Goal: Task Accomplishment & Management: Complete application form

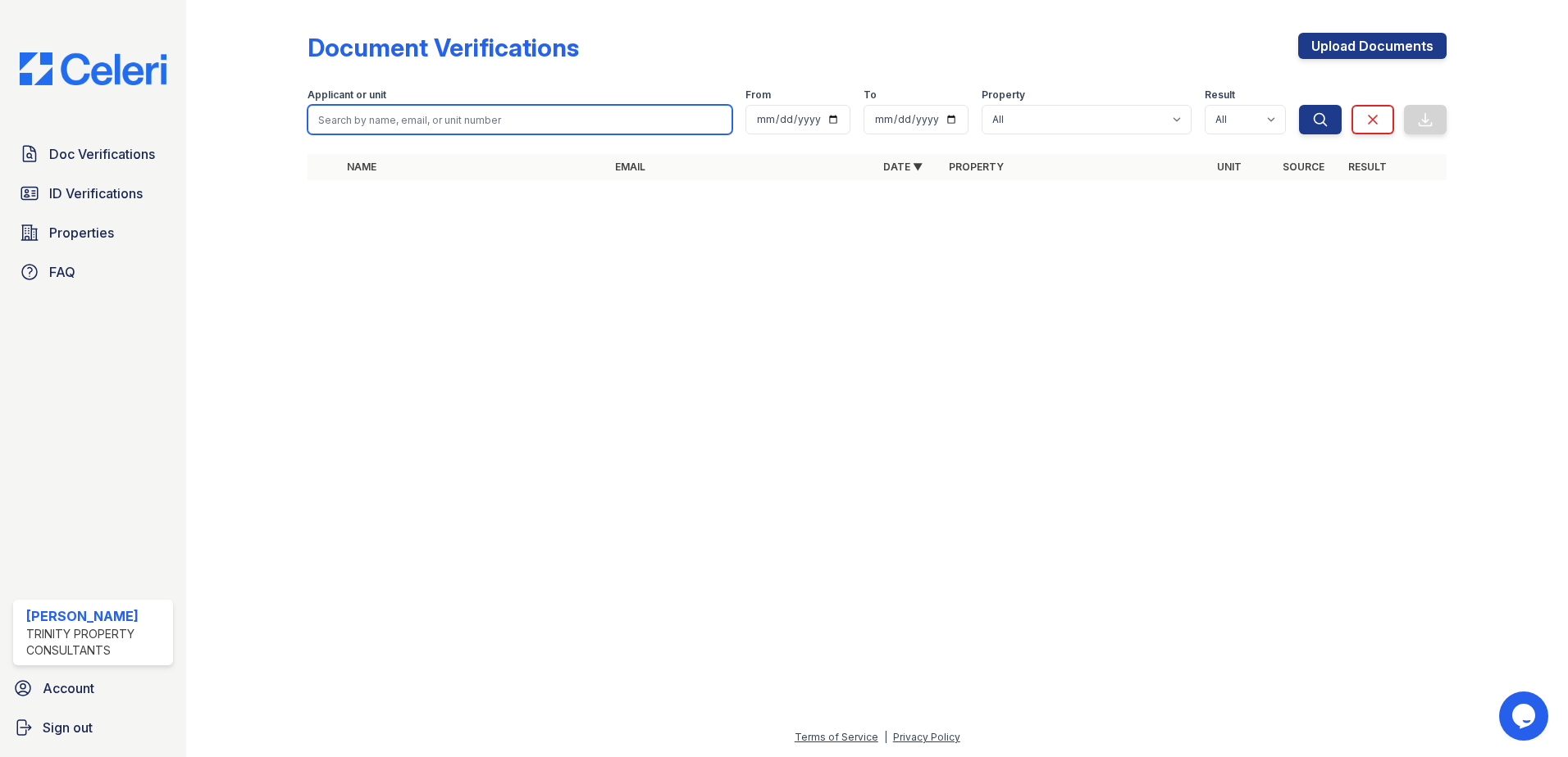
click at [386, 121] on input "search" at bounding box center [520, 119] width 424 height 29
type input "gregory"
click at [1298, 105] on button "Search" at bounding box center [1319, 119] width 42 height 29
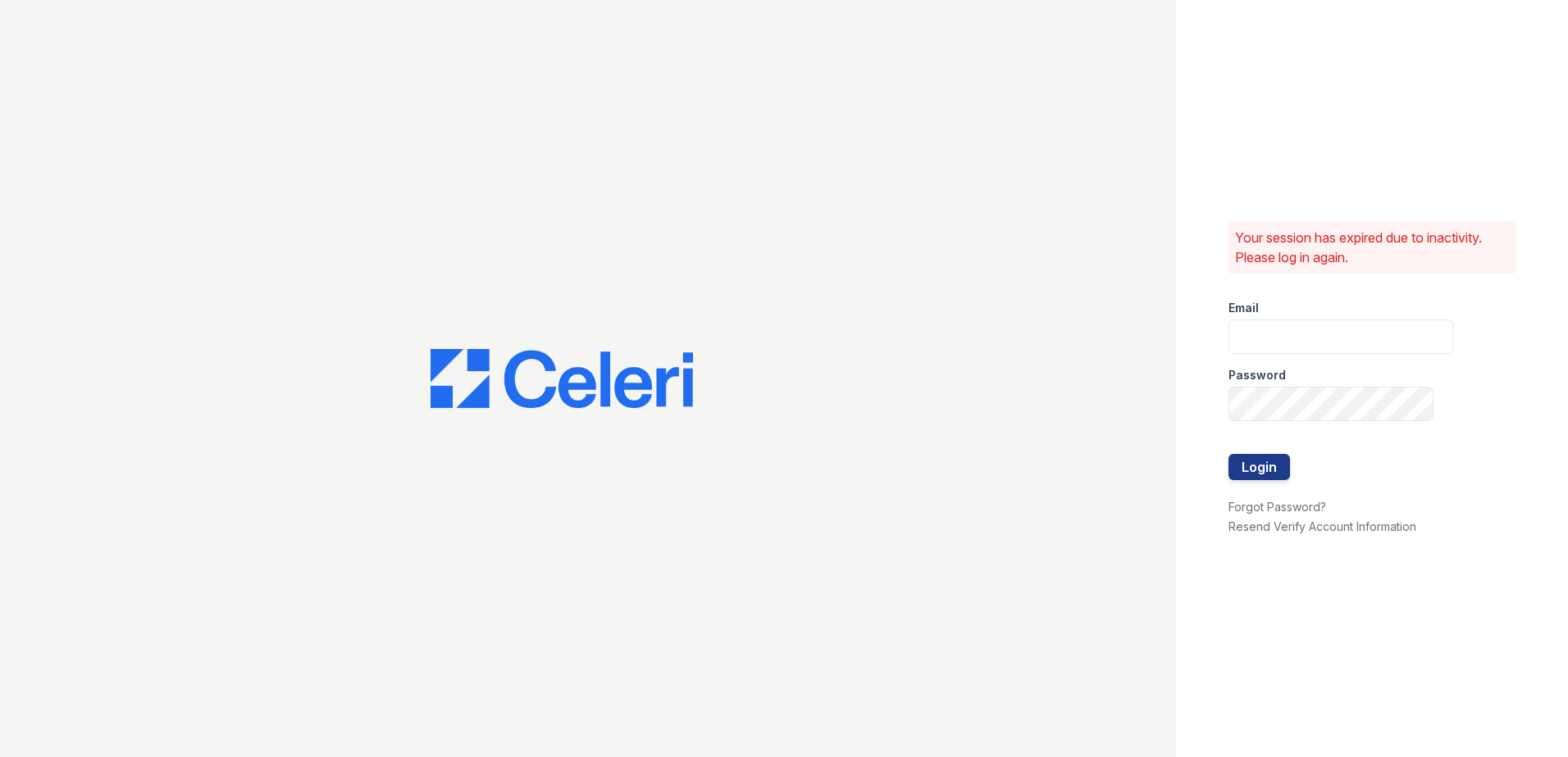
type input "Nutsey@Trinity-pm.com"
click at [1269, 462] on button "Login" at bounding box center [1259, 468] width 61 height 26
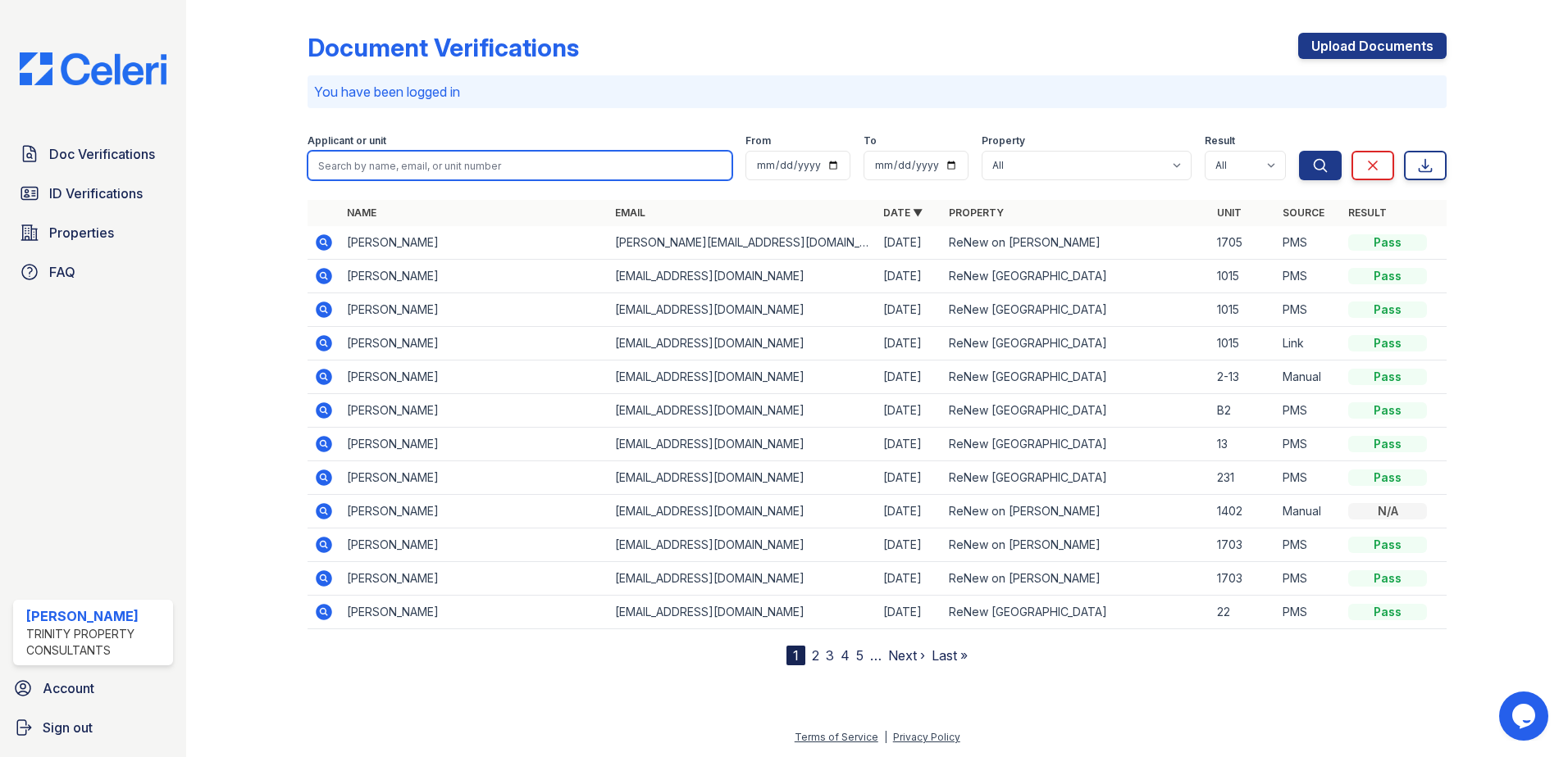
click at [429, 169] on input "search" at bounding box center [520, 165] width 424 height 29
type input "greg"
click at [1298, 151] on button "Search" at bounding box center [1319, 165] width 42 height 29
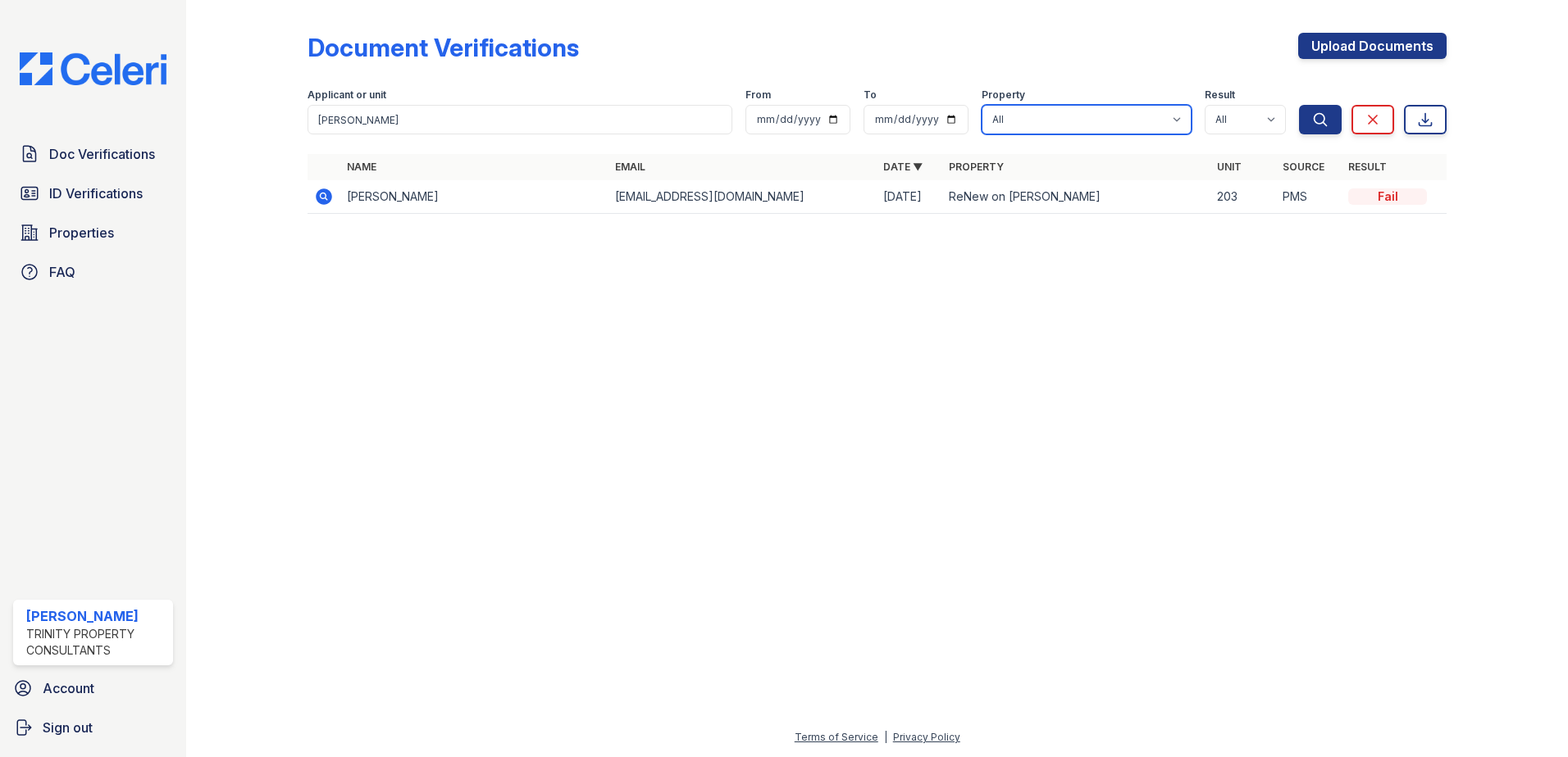
click at [1078, 116] on select "All ReNew on Cantrell ReNew Otter Creek" at bounding box center [1086, 119] width 210 height 29
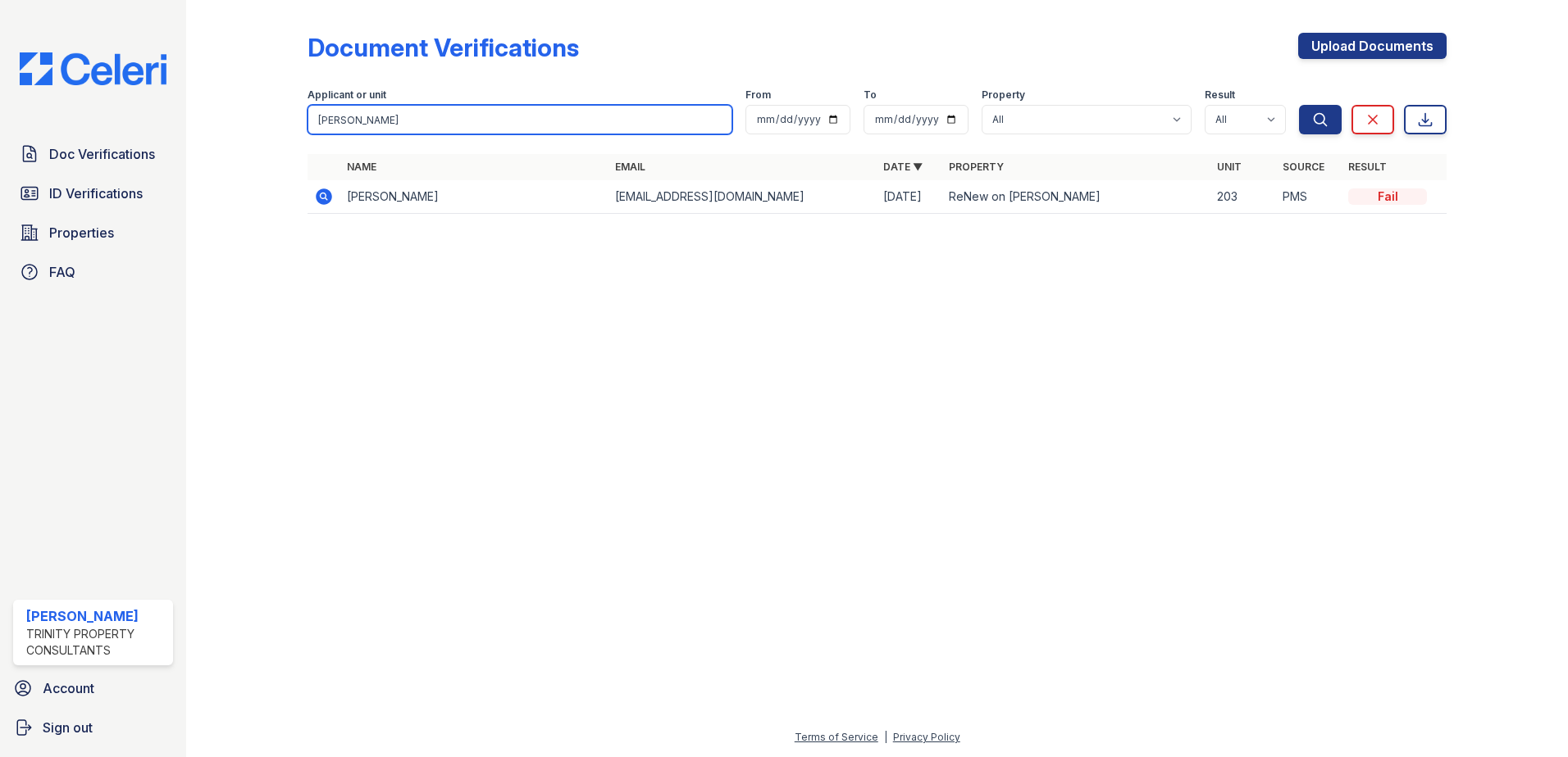
click at [425, 108] on input "greg" at bounding box center [520, 119] width 424 height 29
type input "conway"
click at [1298, 105] on button "Search" at bounding box center [1319, 119] width 42 height 29
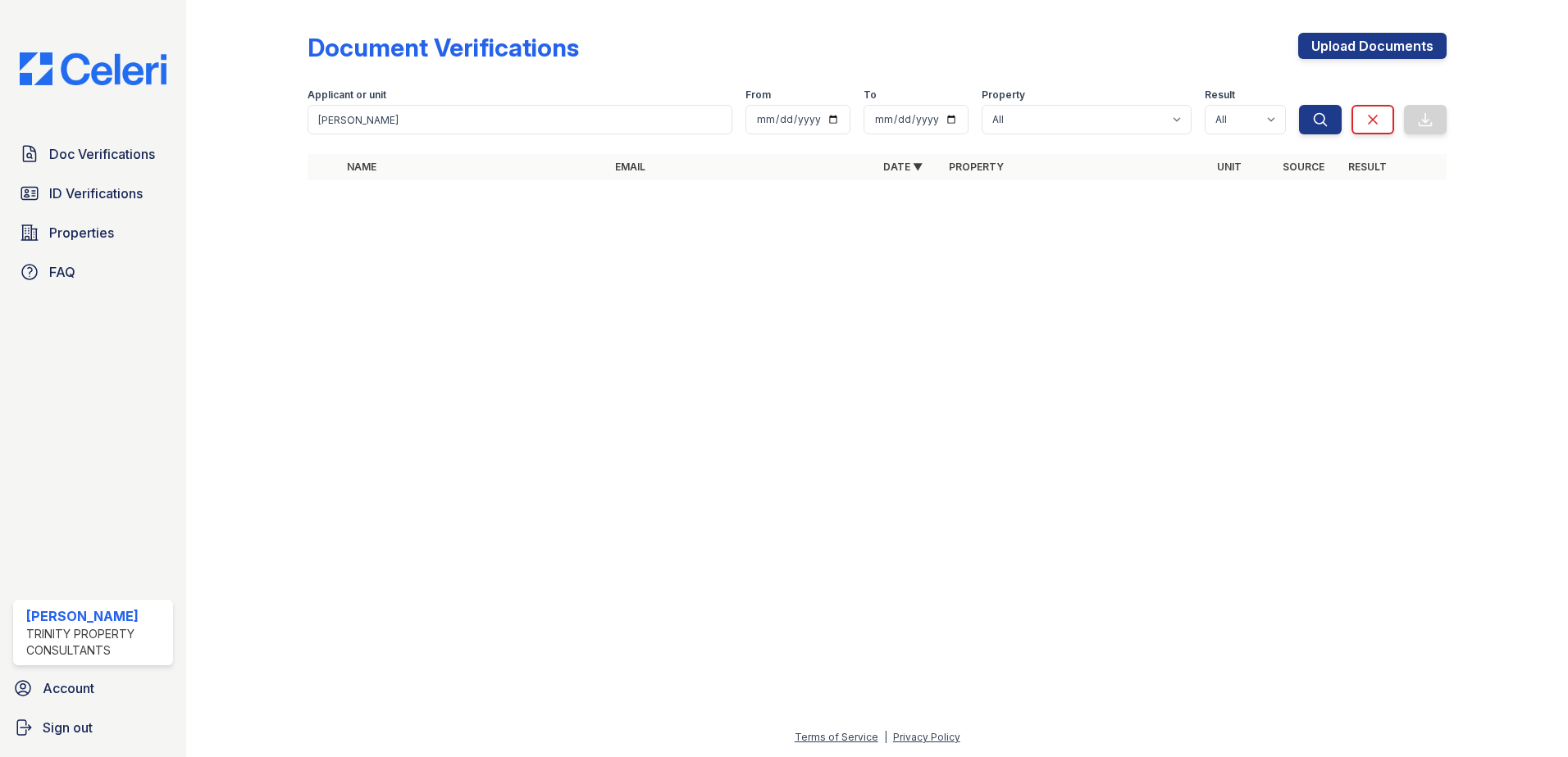
click at [361, 104] on div "Applicant or unit" at bounding box center [520, 96] width 424 height 16
drag, startPoint x: 367, startPoint y: 117, endPoint x: 284, endPoint y: 117, distance: 83.0
click at [284, 117] on div "Document Verifications Upload Documents Filter Applicant or unit conway From To…" at bounding box center [877, 111] width 1329 height 223
click at [1435, 50] on link "Upload Documents" at bounding box center [1371, 46] width 148 height 26
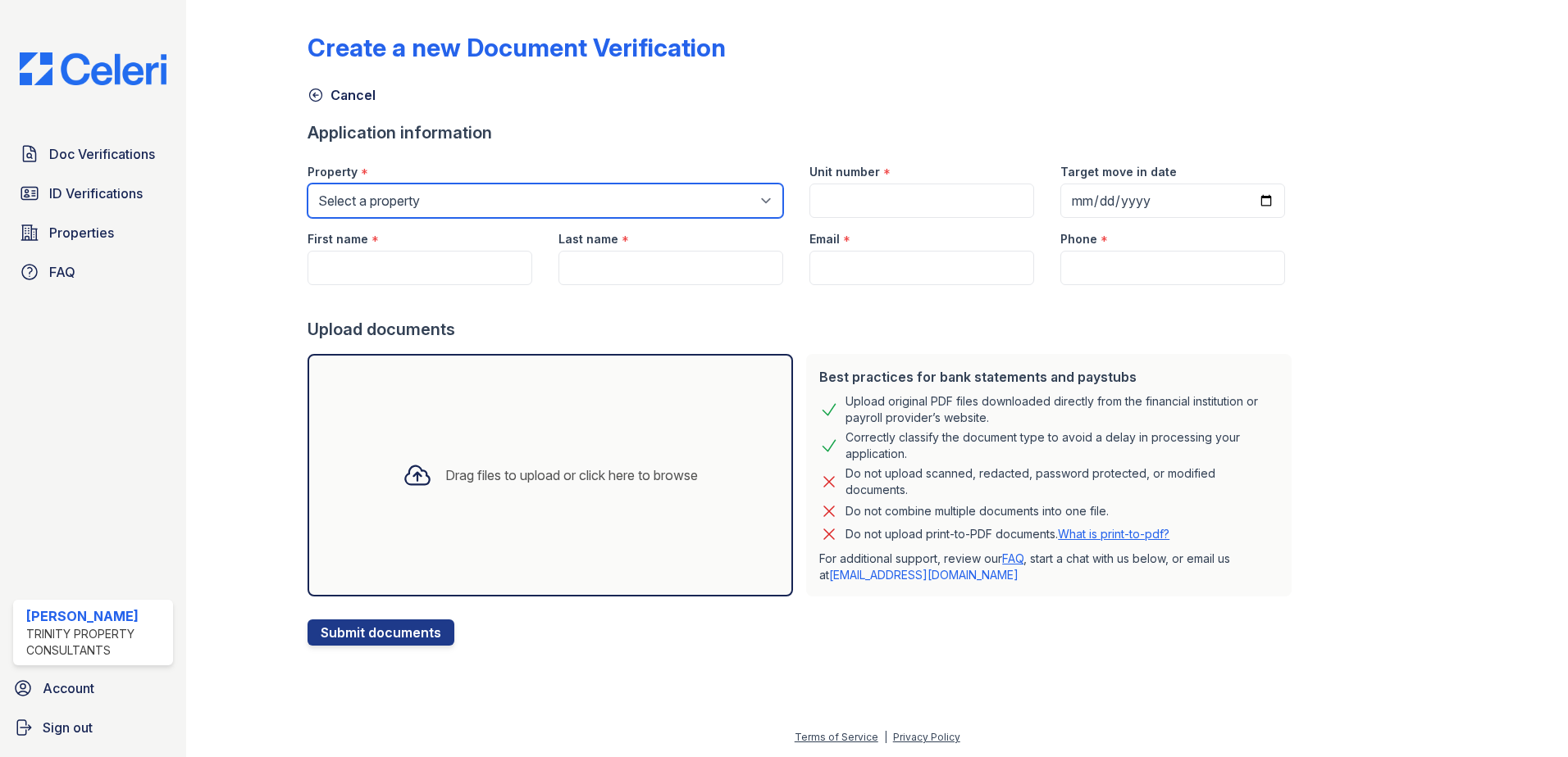
click at [537, 205] on select "Select a property ReNew on Cantrell ReNew Otter Creek" at bounding box center [545, 201] width 475 height 35
select select "46"
click at [307, 184] on select "Select a property ReNew on Cantrell ReNew Otter Creek" at bounding box center [545, 201] width 475 height 35
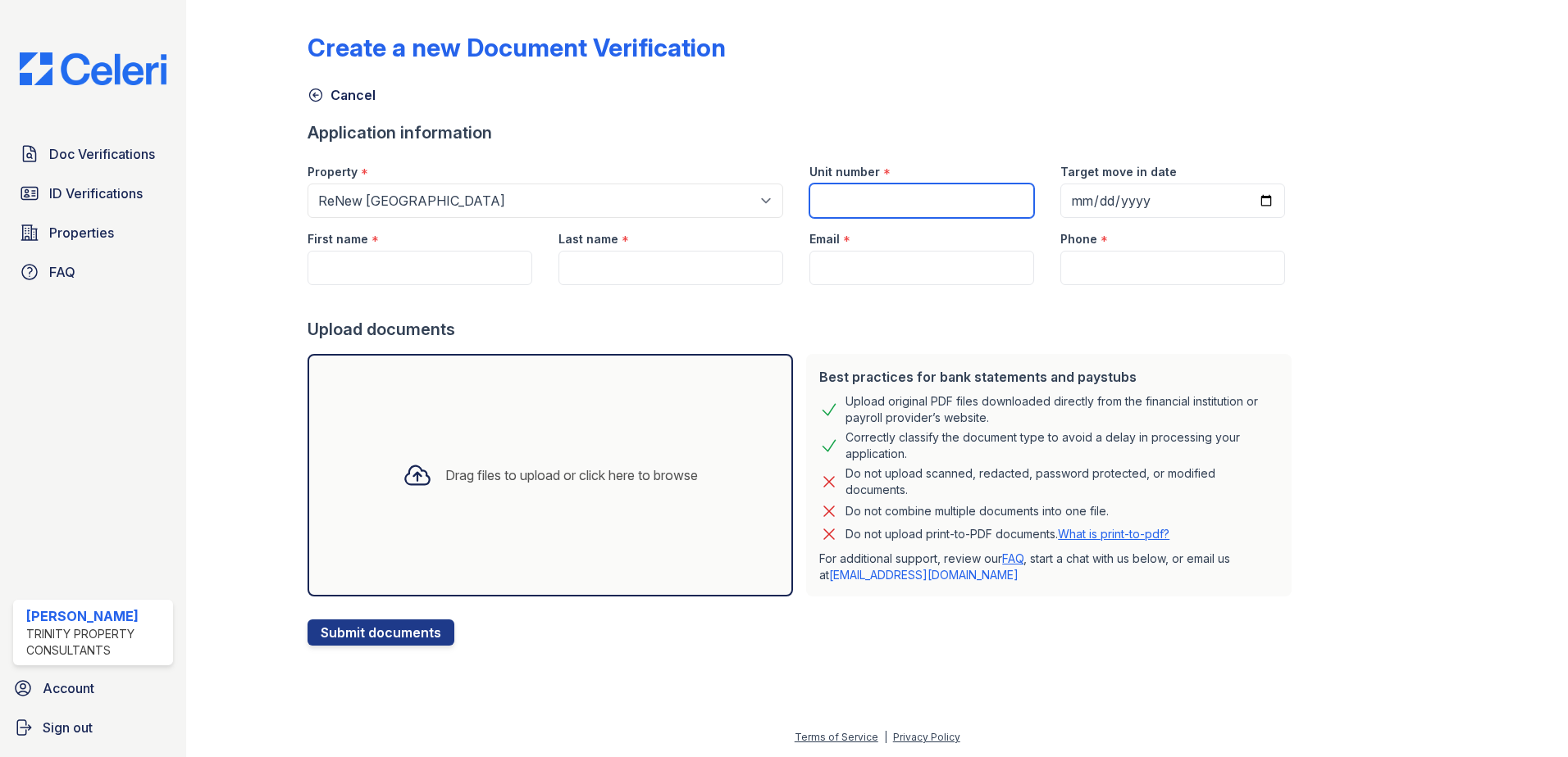
click at [901, 210] on input "Unit number" at bounding box center [921, 201] width 224 height 35
type input "10-15"
click at [1121, 204] on input "Target move in date" at bounding box center [1172, 201] width 224 height 35
click at [1069, 201] on input "Target move in date" at bounding box center [1172, 201] width 224 height 35
click at [1073, 201] on input "Target move in date" at bounding box center [1172, 201] width 224 height 35
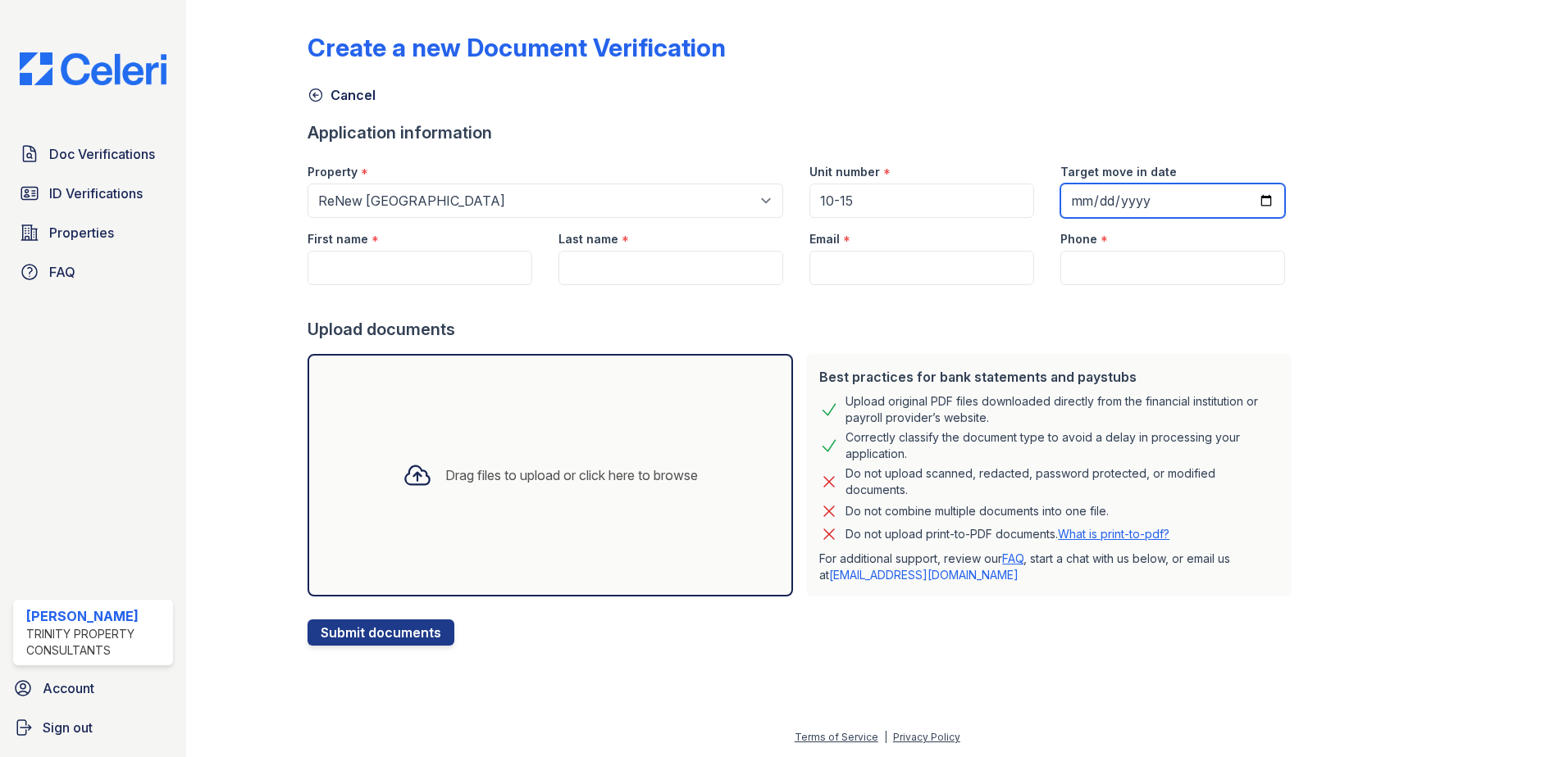
drag, startPoint x: 1085, startPoint y: 201, endPoint x: 1097, endPoint y: 201, distance: 12.0
click at [1090, 201] on input "Target move in date" at bounding box center [1172, 201] width 224 height 35
click at [1113, 201] on input "Target move in date" at bounding box center [1172, 201] width 224 height 35
click at [1060, 201] on input "Target move in date" at bounding box center [1172, 201] width 224 height 35
click at [1076, 203] on input "Target move in date" at bounding box center [1172, 201] width 224 height 35
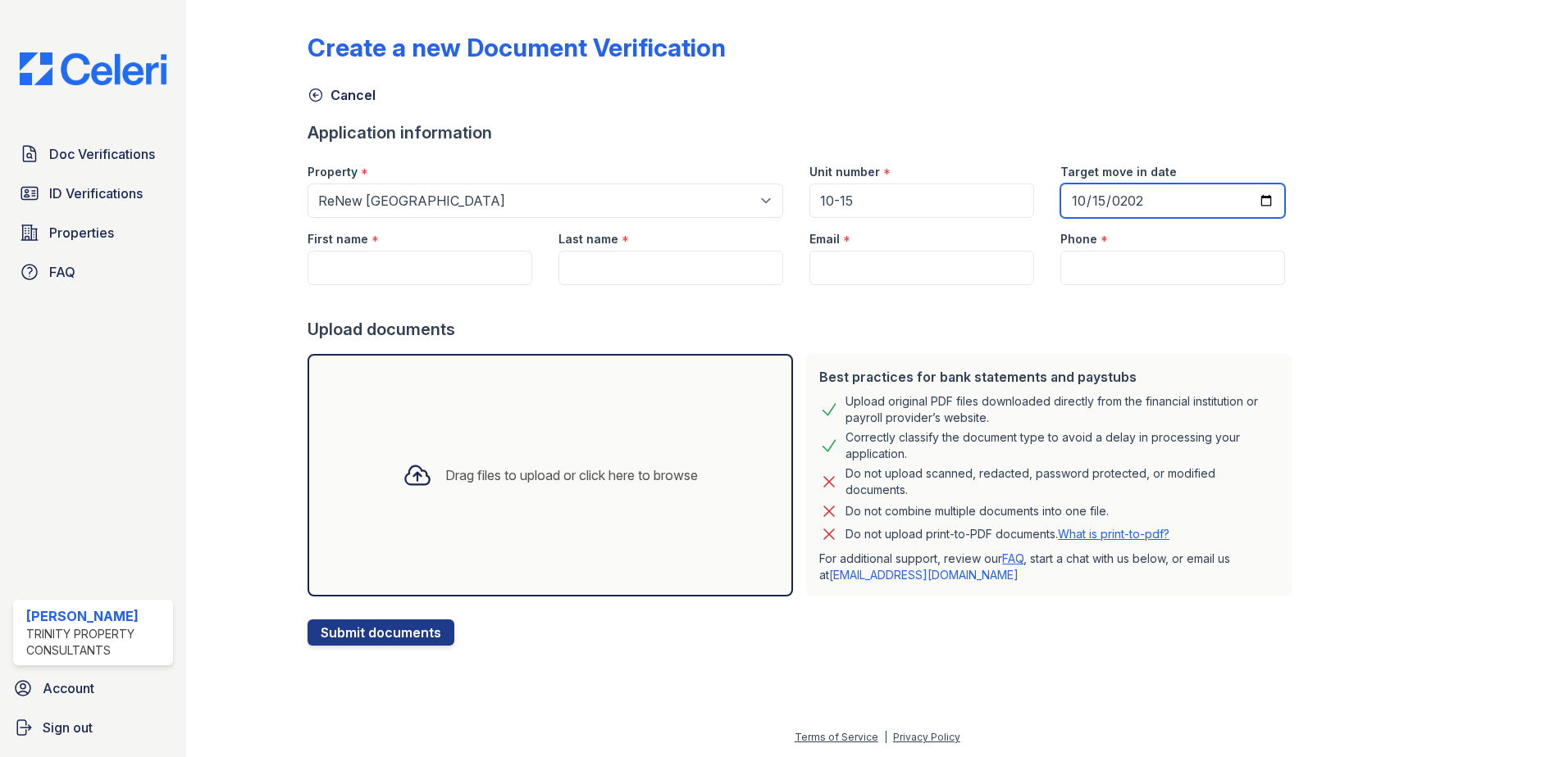
type input "2024-10-15"
click at [1133, 123] on div "Application information" at bounding box center [802, 133] width 990 height 23
click at [412, 249] on div "First name *" at bounding box center [420, 234] width 224 height 33
click at [406, 270] on input "First name" at bounding box center [420, 268] width 224 height 35
type input "L"
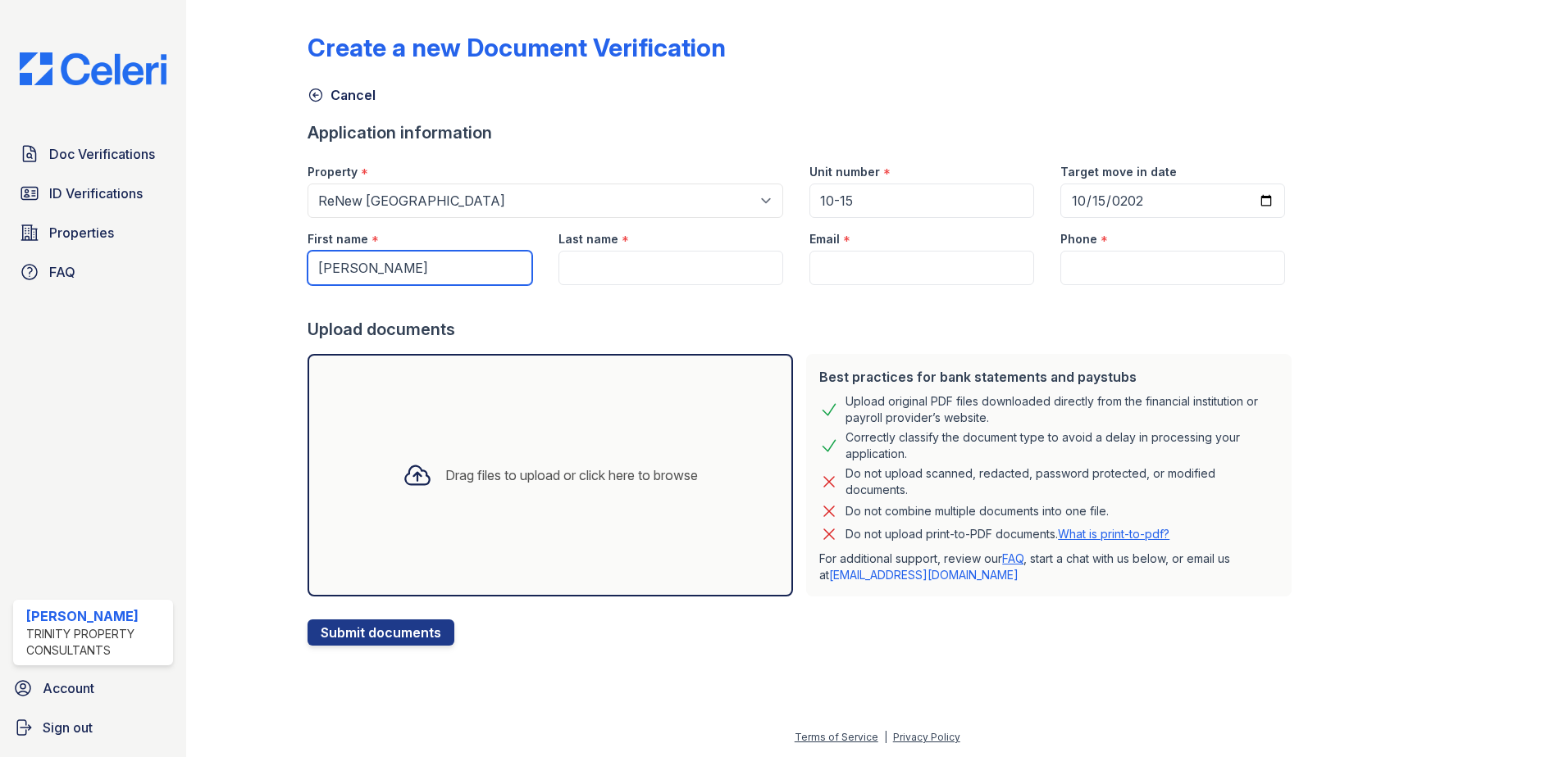
type input "Laci"
click at [666, 267] on input "Last name" at bounding box center [670, 268] width 224 height 35
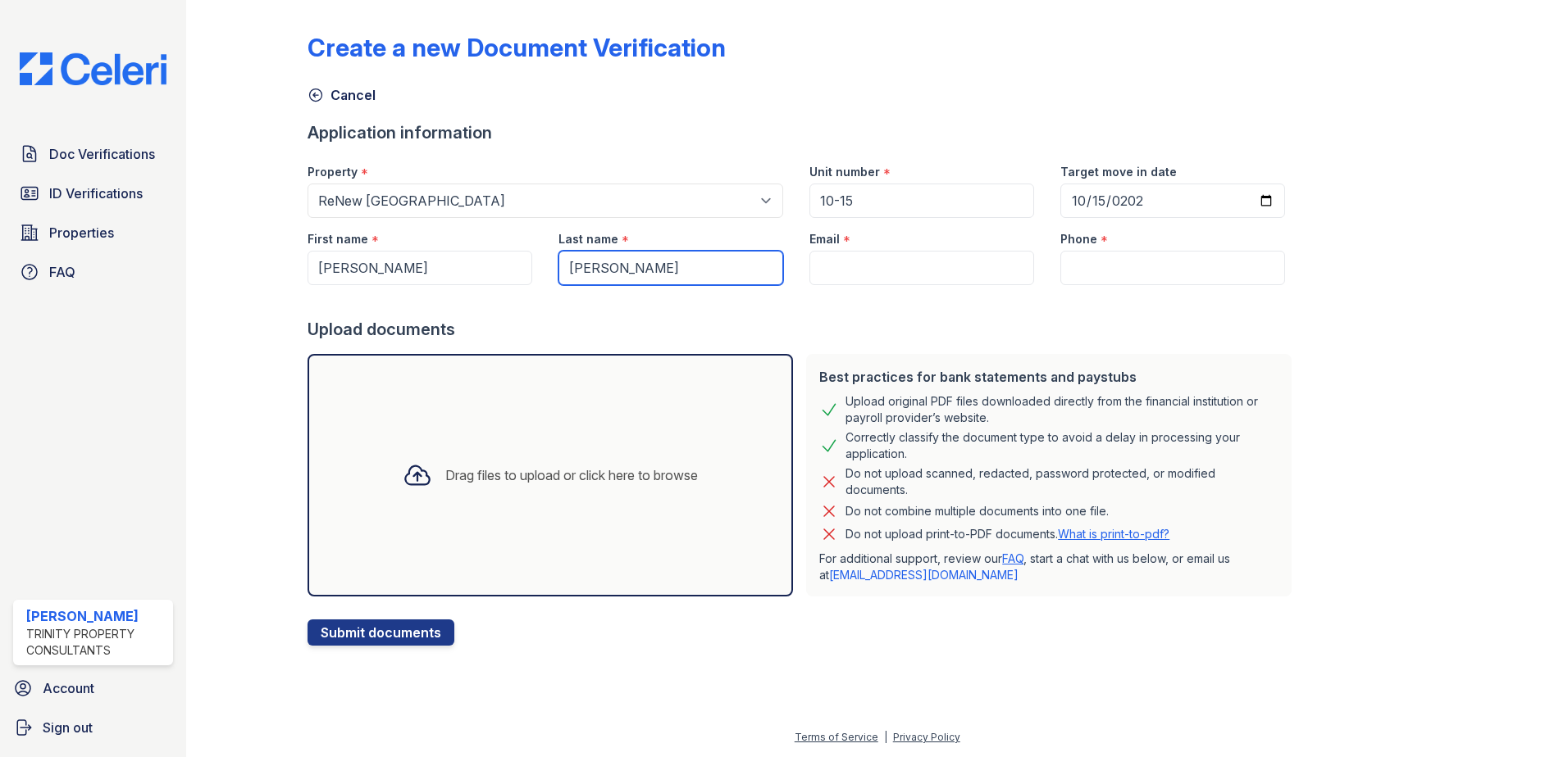
type input "Ennis"
click at [845, 255] on input "Email" at bounding box center [921, 268] width 224 height 35
drag, startPoint x: 858, startPoint y: 261, endPoint x: 831, endPoint y: 262, distance: 27.0
click at [858, 261] on input "Email" at bounding box center [921, 268] width 224 height 35
click at [949, 263] on input "Email" at bounding box center [921, 268] width 224 height 35
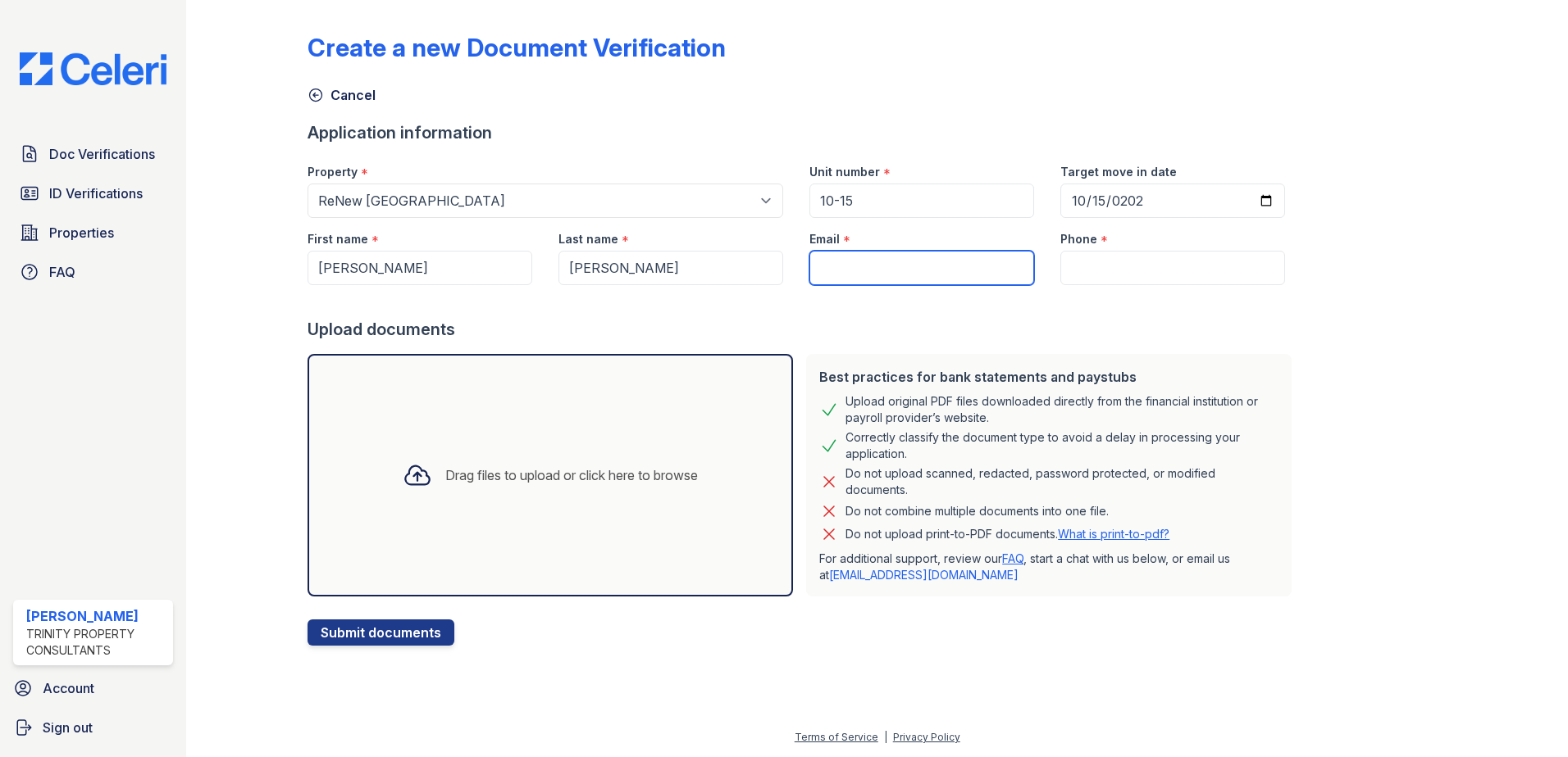
click at [890, 255] on input "Email" at bounding box center [921, 268] width 224 height 35
paste input "pinkladiedean@yahoo.com"
type input "pinkladiedean@yahoo.com"
click at [1122, 269] on input "Phone" at bounding box center [1172, 268] width 224 height 35
type input "5"
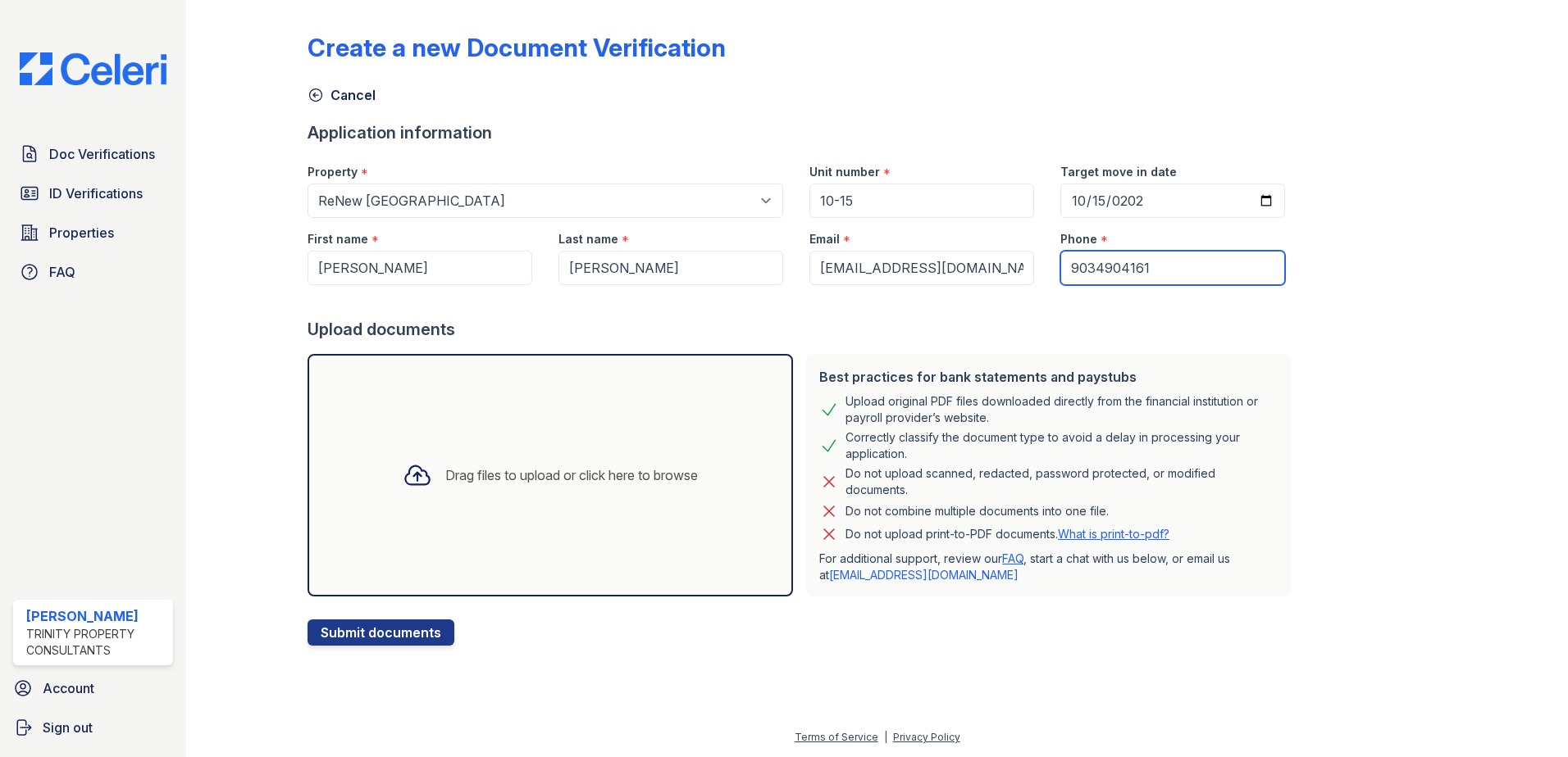
type input "9034904161"
click at [1071, 308] on div at bounding box center [802, 302] width 990 height 33
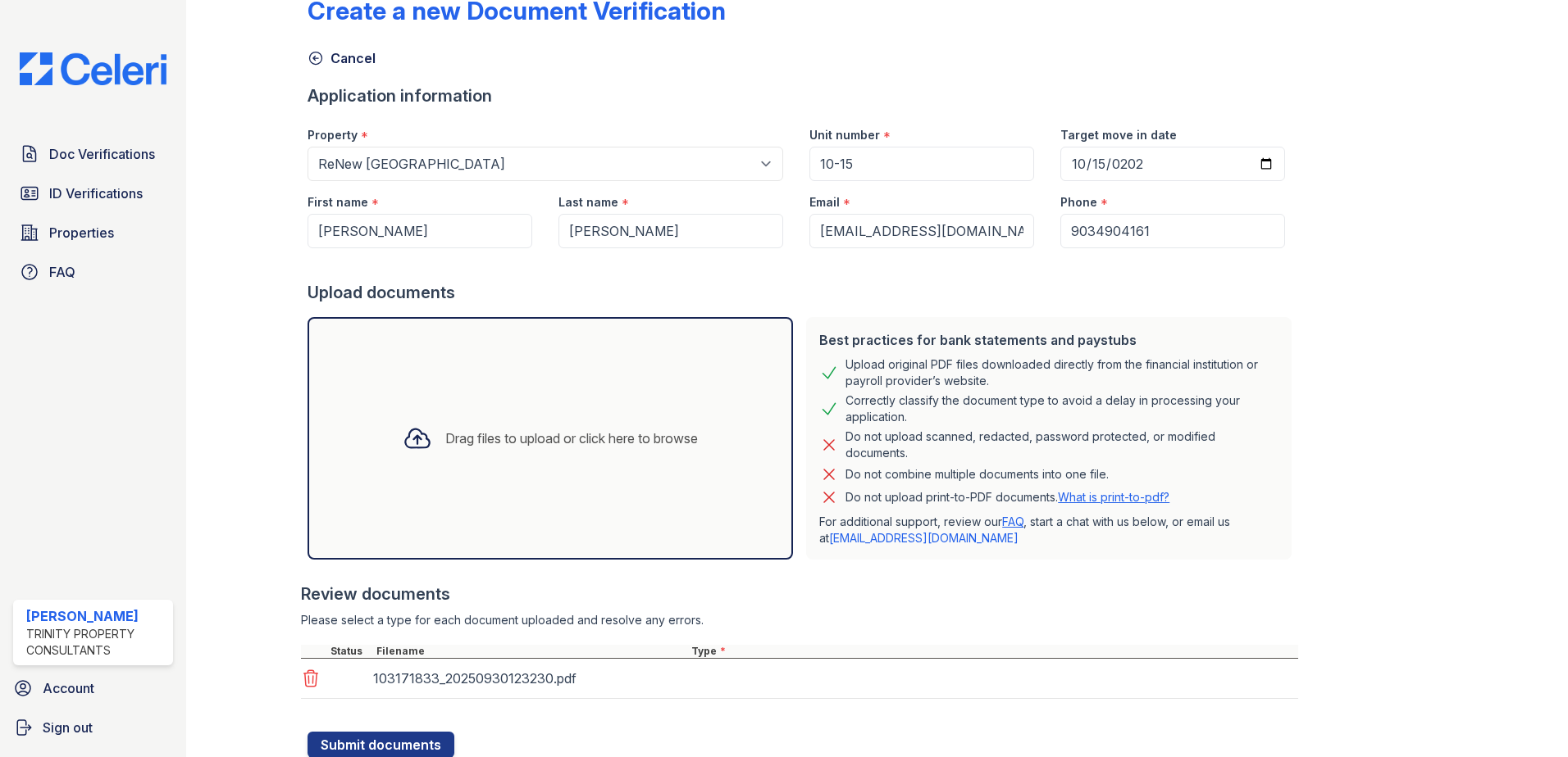
scroll to position [93, 0]
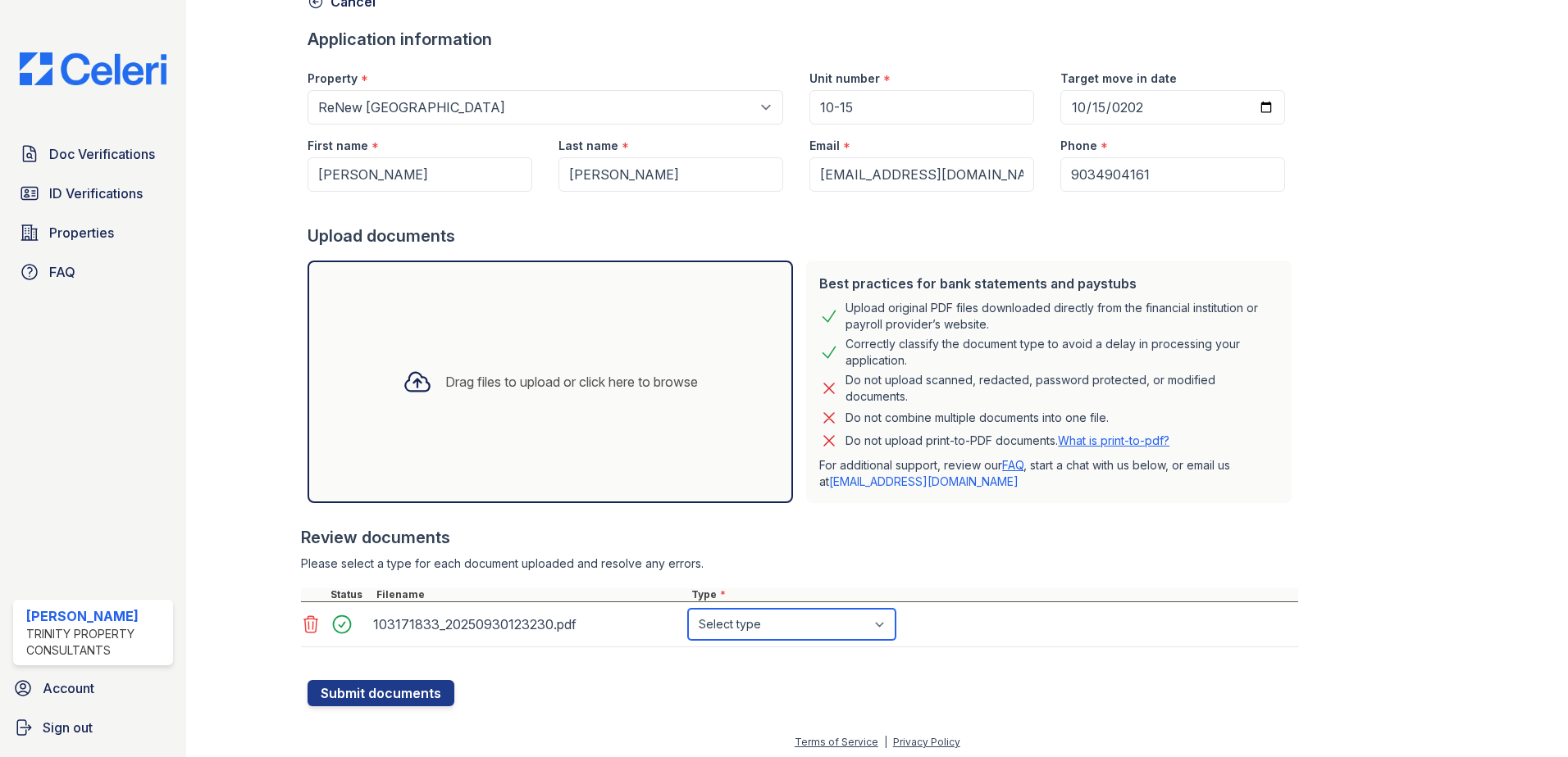
click at [784, 625] on select "Select type Paystub Bank Statement Offer Letter Tax Documents Benefit Award Let…" at bounding box center [792, 624] width 207 height 31
select select "bank_statement"
click at [688, 609] on select "Select type Paystub Bank Statement Offer Letter Tax Documents Benefit Award Let…" at bounding box center [792, 624] width 207 height 31
click at [455, 617] on div "103171833_20250930123230.pdf" at bounding box center [527, 625] width 308 height 26
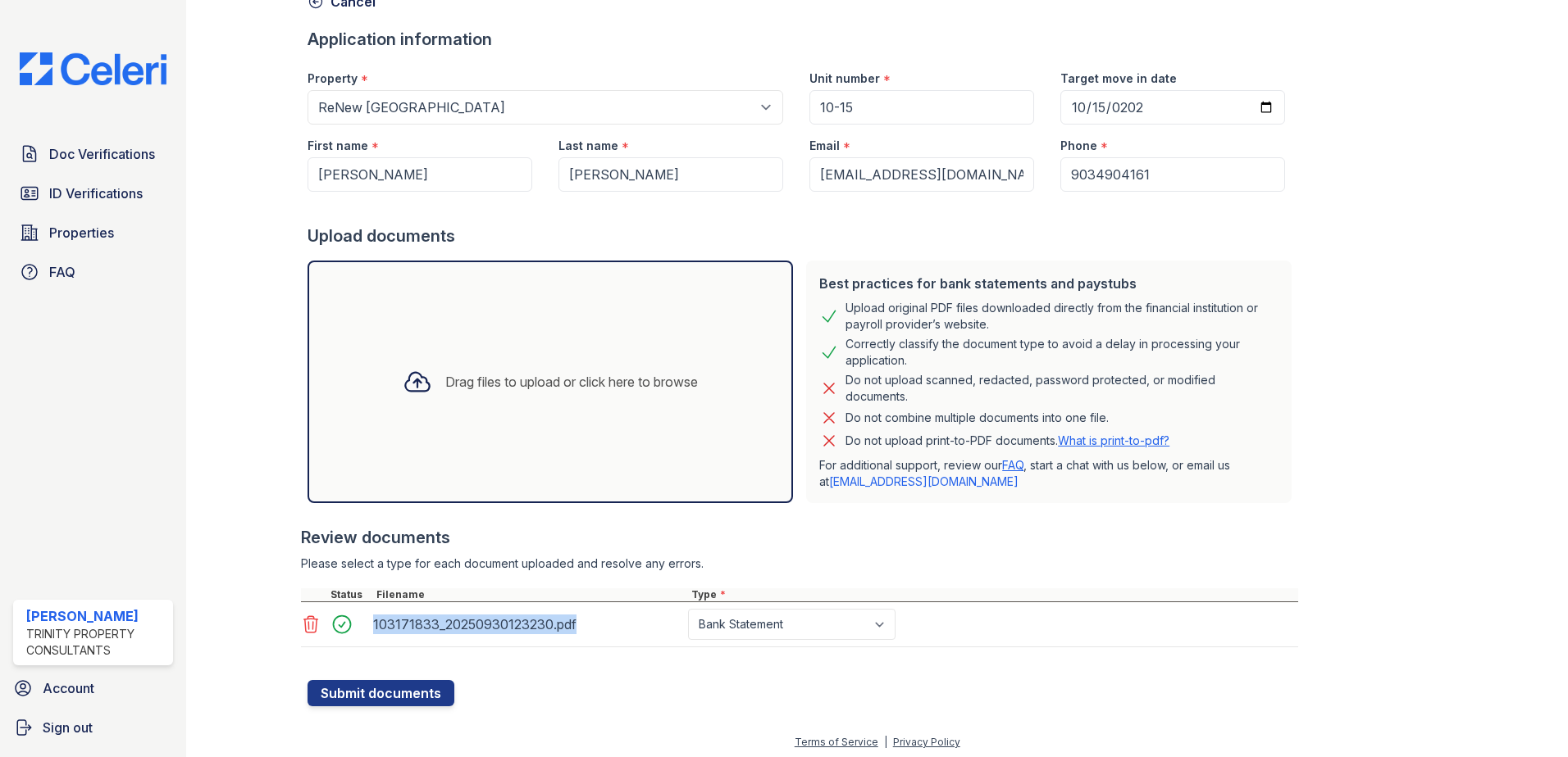
click at [455, 617] on div "103171833_20250930123230.pdf" at bounding box center [527, 625] width 308 height 26
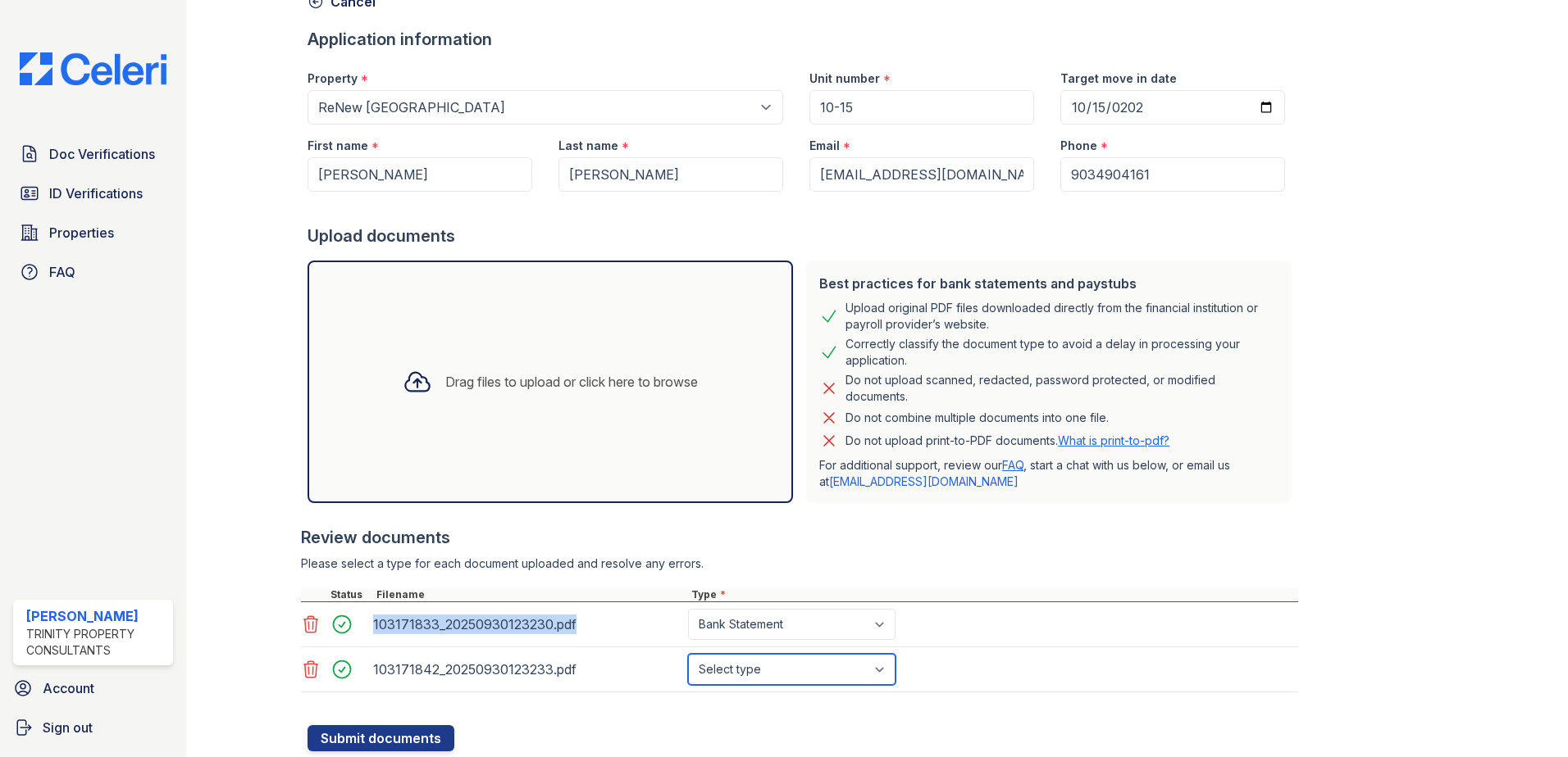
click at [748, 667] on select "Select type Paystub Bank Statement Offer Letter Tax Documents Benefit Award Let…" at bounding box center [792, 669] width 207 height 31
select select "bank_statement"
click at [688, 654] on select "Select type Paystub Bank Statement Offer Letter Tax Documents Benefit Award Let…" at bounding box center [792, 669] width 207 height 31
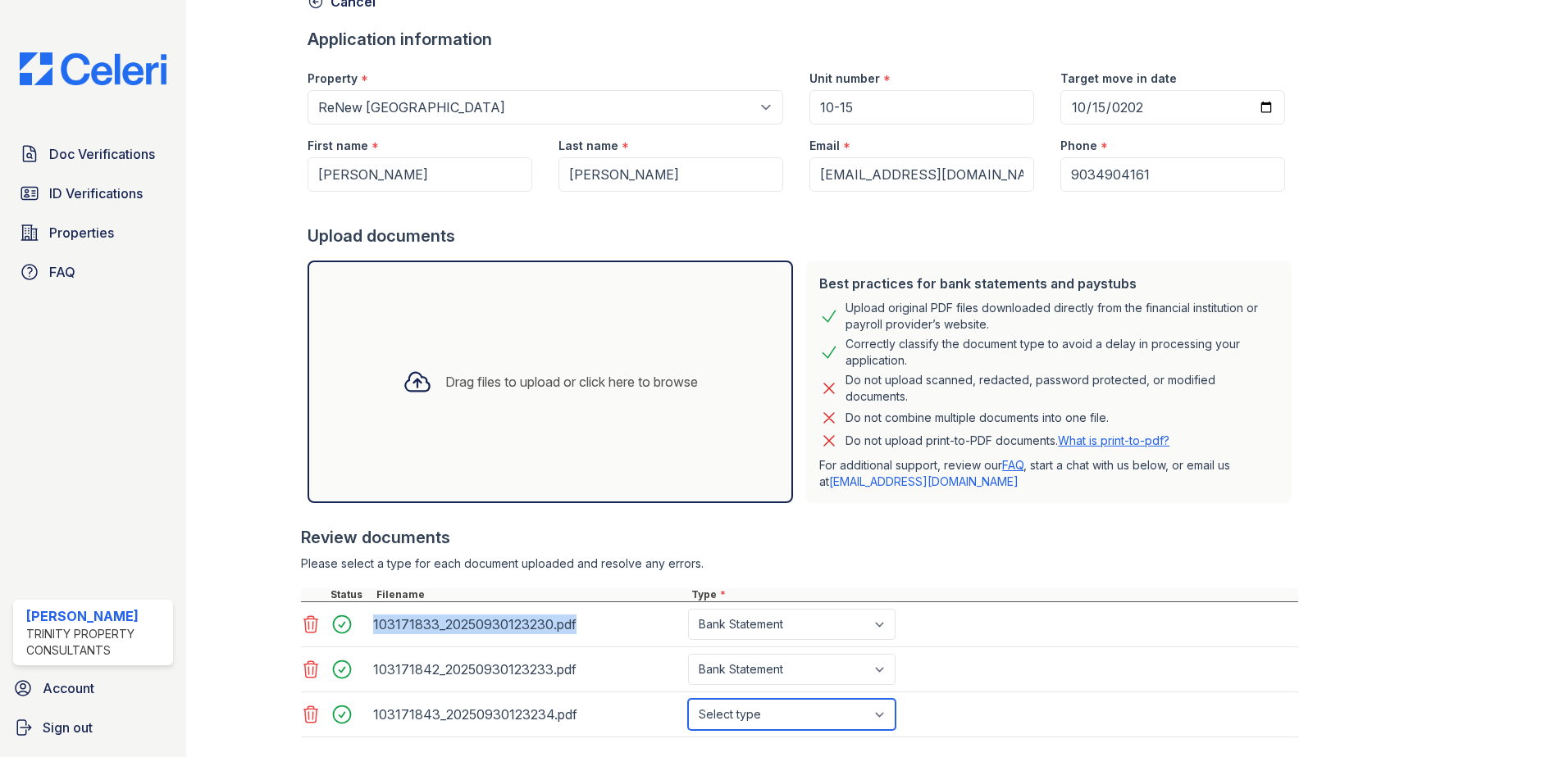
click at [767, 709] on select "Select type Paystub Bank Statement Offer Letter Tax Documents Benefit Award Let…" at bounding box center [792, 715] width 207 height 31
select select "bank_statement"
click at [688, 699] on select "Select type Paystub Bank Statement Offer Letter Tax Documents Benefit Award Let…" at bounding box center [792, 715] width 207 height 31
click at [512, 616] on div "103171833_20250930123230.pdf" at bounding box center [527, 625] width 308 height 26
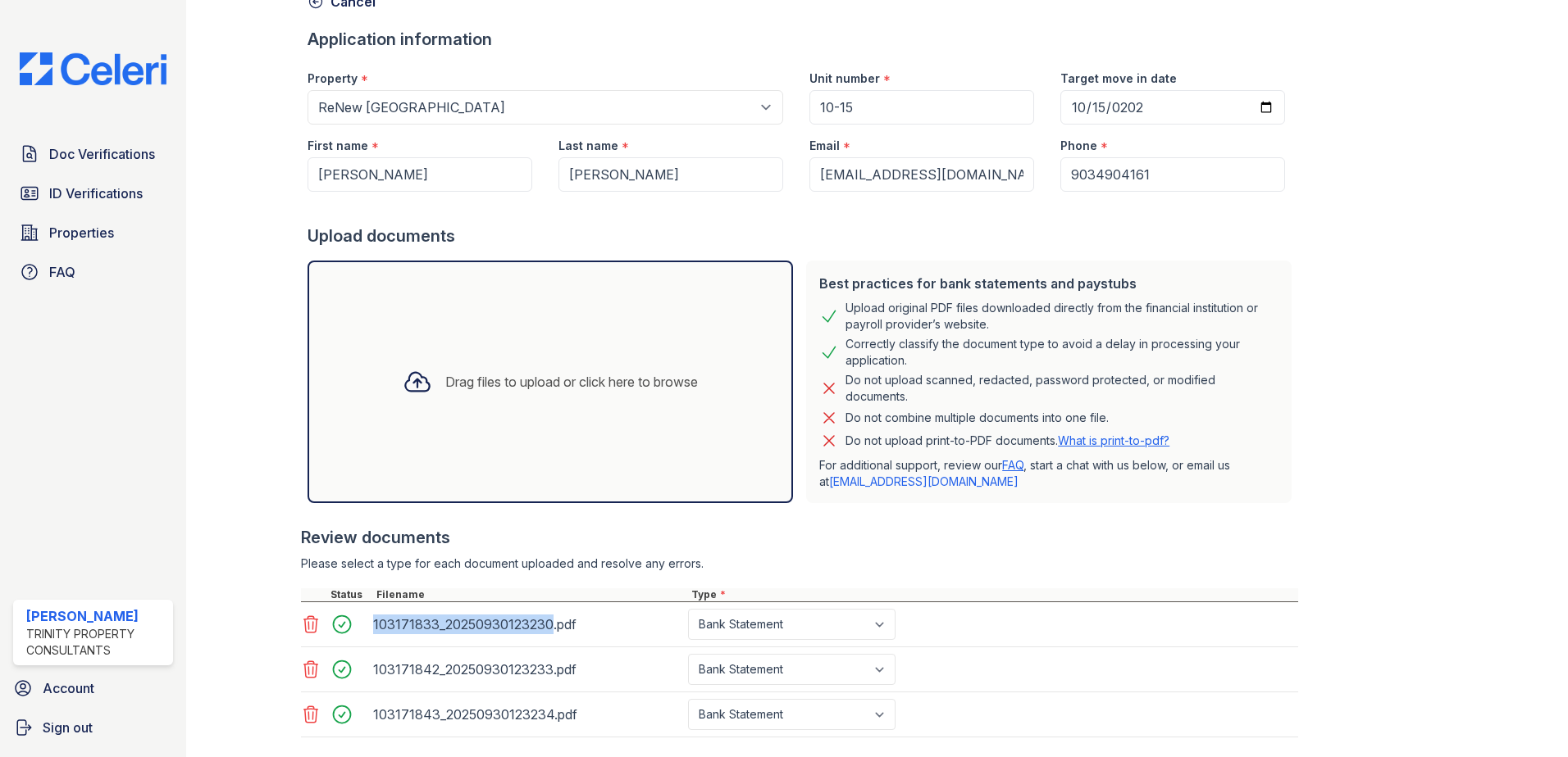
click at [512, 616] on div "103171833_20250930123230.pdf" at bounding box center [527, 625] width 308 height 26
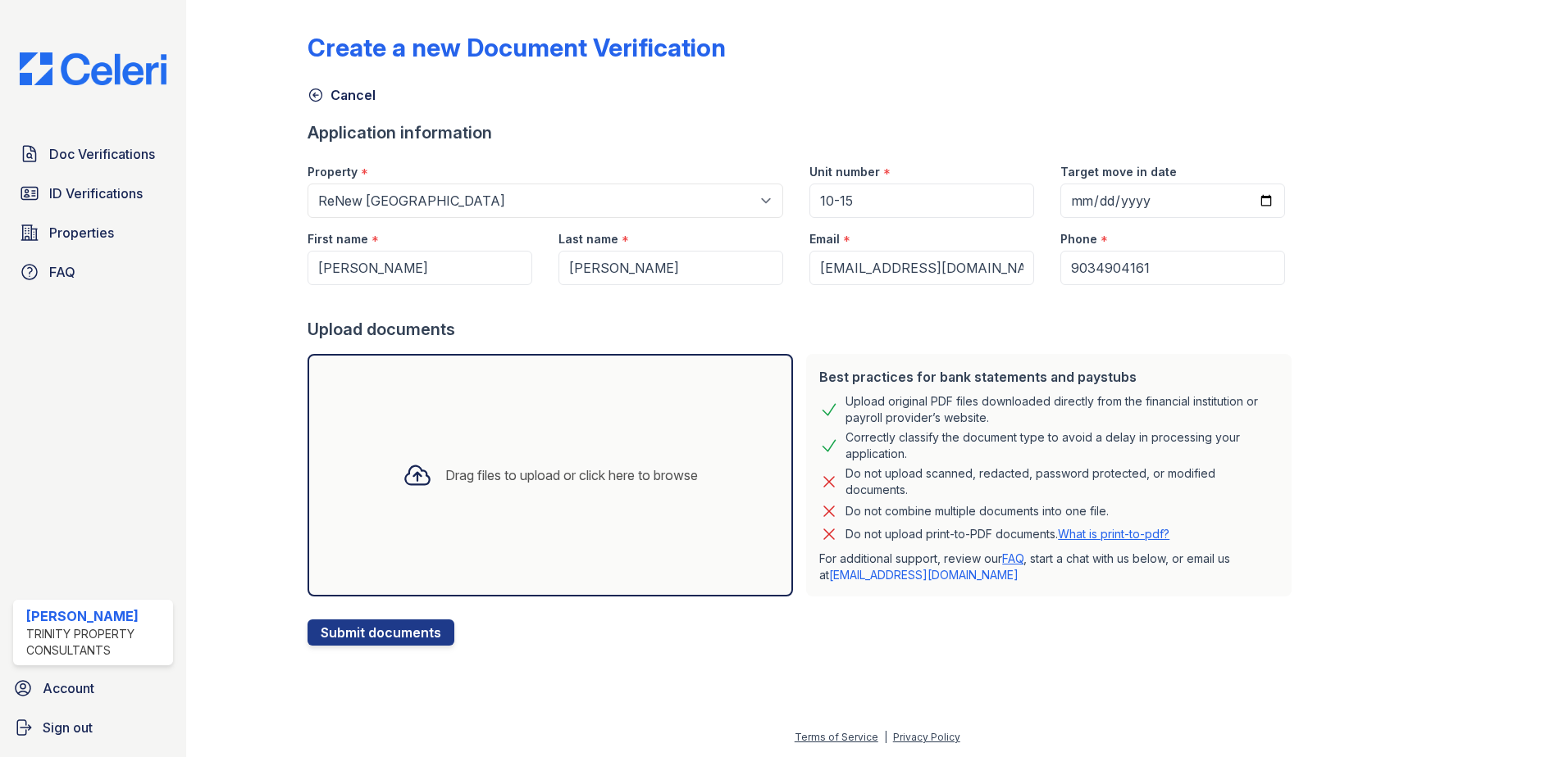
select select "46"
click at [119, 168] on link "Doc Verifications" at bounding box center [93, 154] width 160 height 33
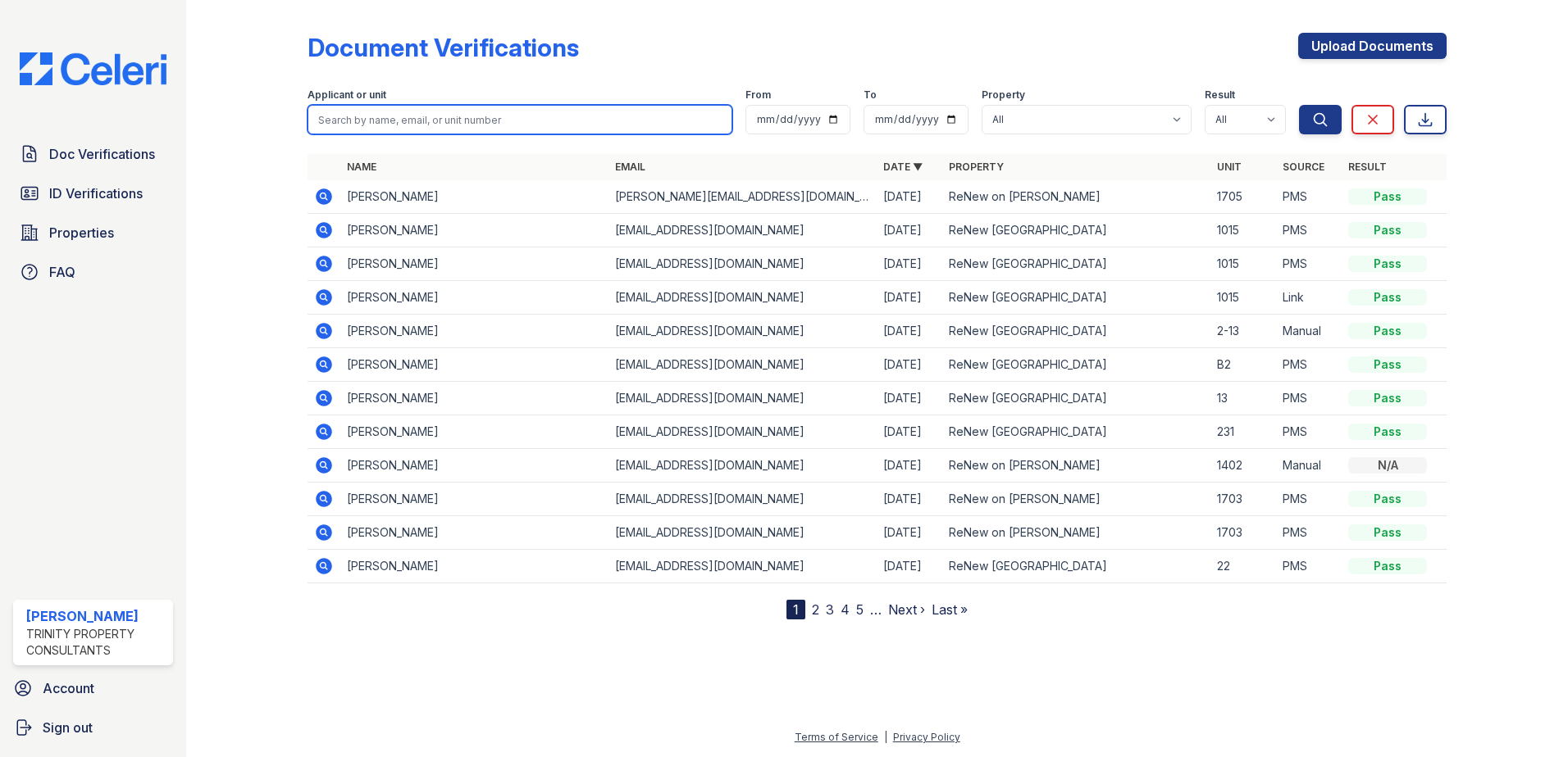
click at [563, 134] on input "search" at bounding box center [520, 119] width 424 height 29
type input "whitehead"
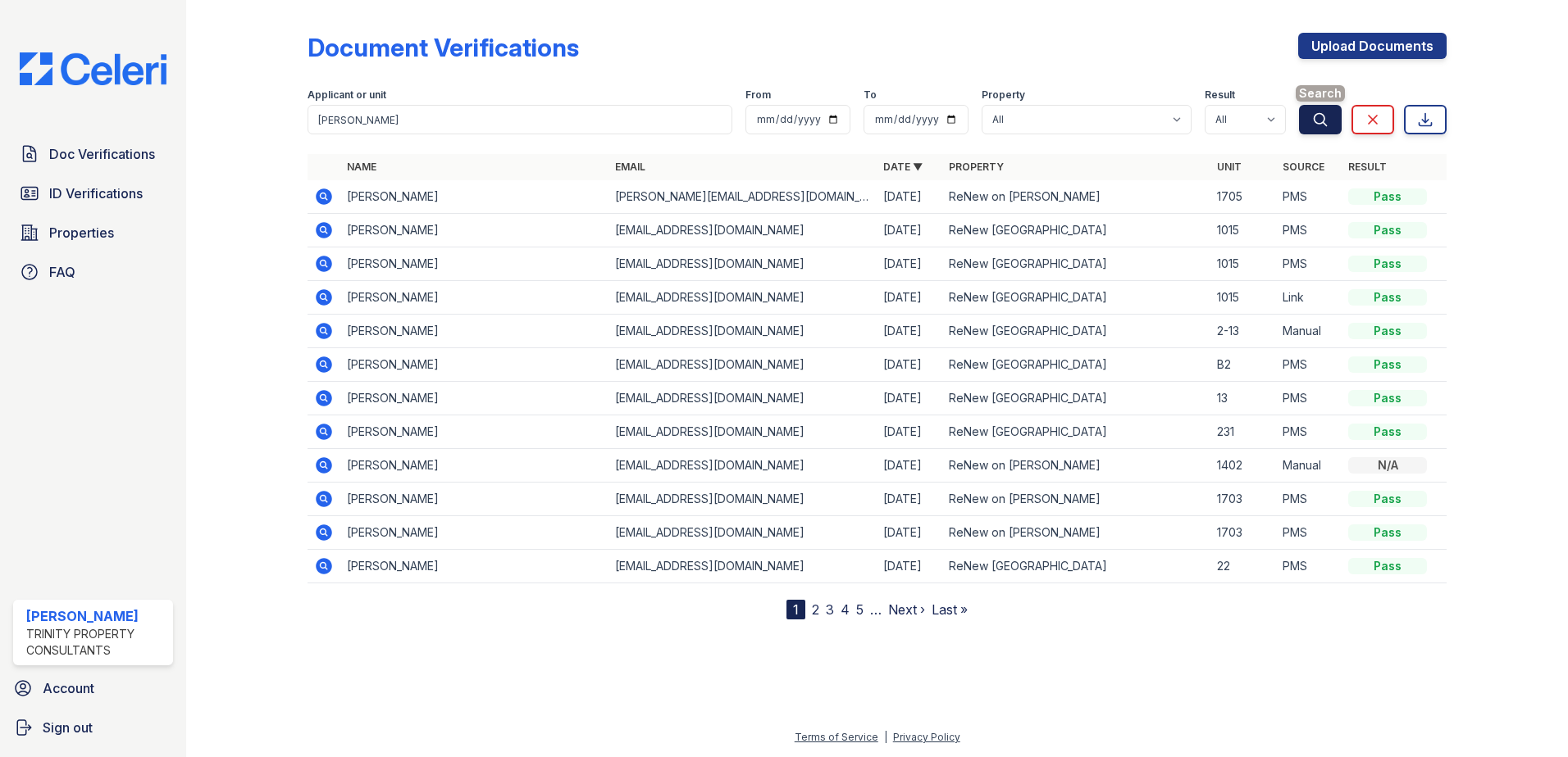
click at [1328, 122] on icon "submit" at bounding box center [1319, 119] width 16 height 16
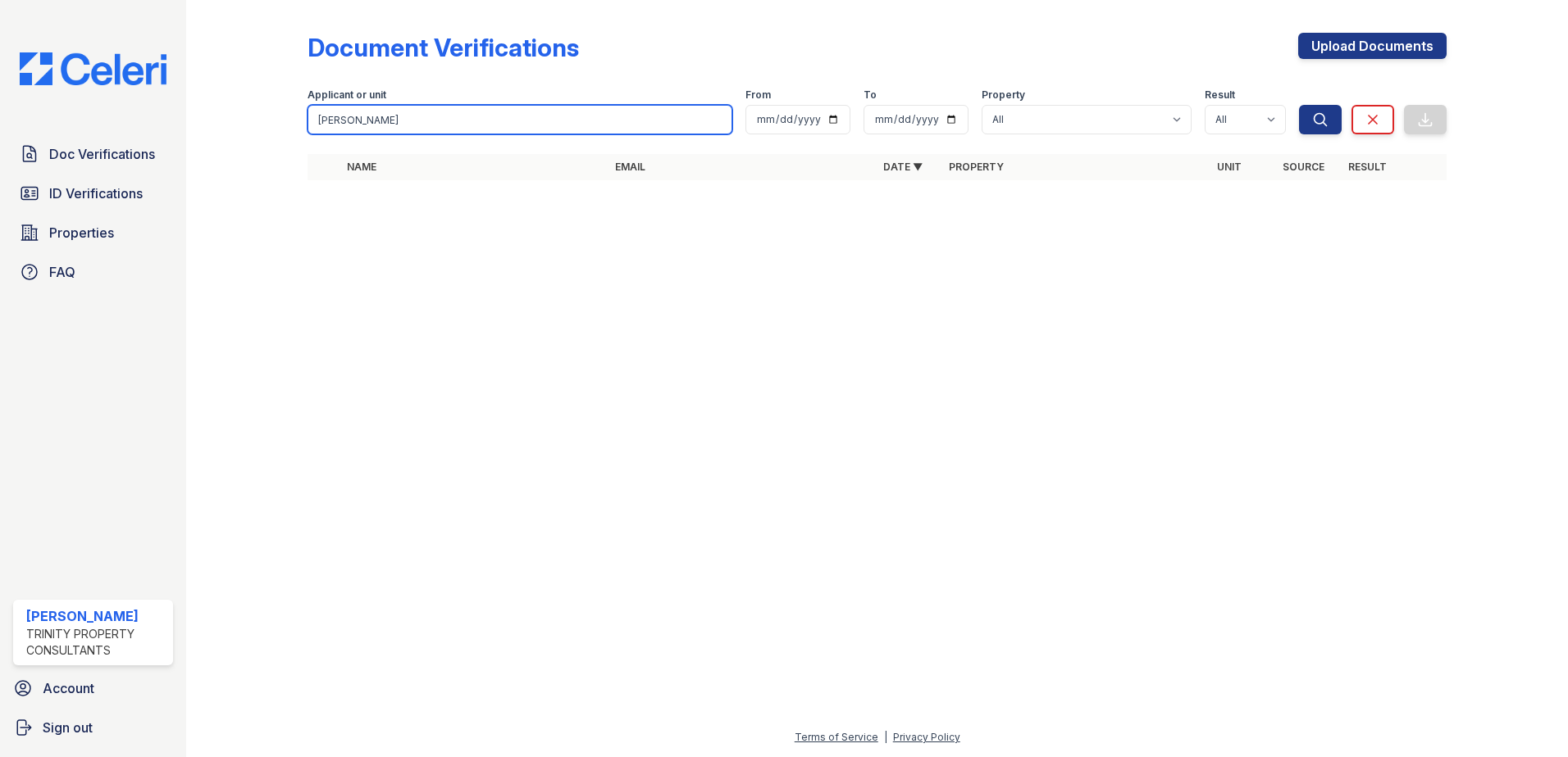
click at [337, 133] on input "whitehead" at bounding box center [520, 119] width 424 height 29
click at [374, 127] on input "whitehead" at bounding box center [520, 119] width 424 height 29
drag, startPoint x: 432, startPoint y: 116, endPoint x: -20, endPoint y: 116, distance: 452.0
click at [0, 116] on html "Doc Verifications ID Verifications Properties FAQ Nerissa Utsey Trinity Propert…" at bounding box center [784, 378] width 1568 height 757
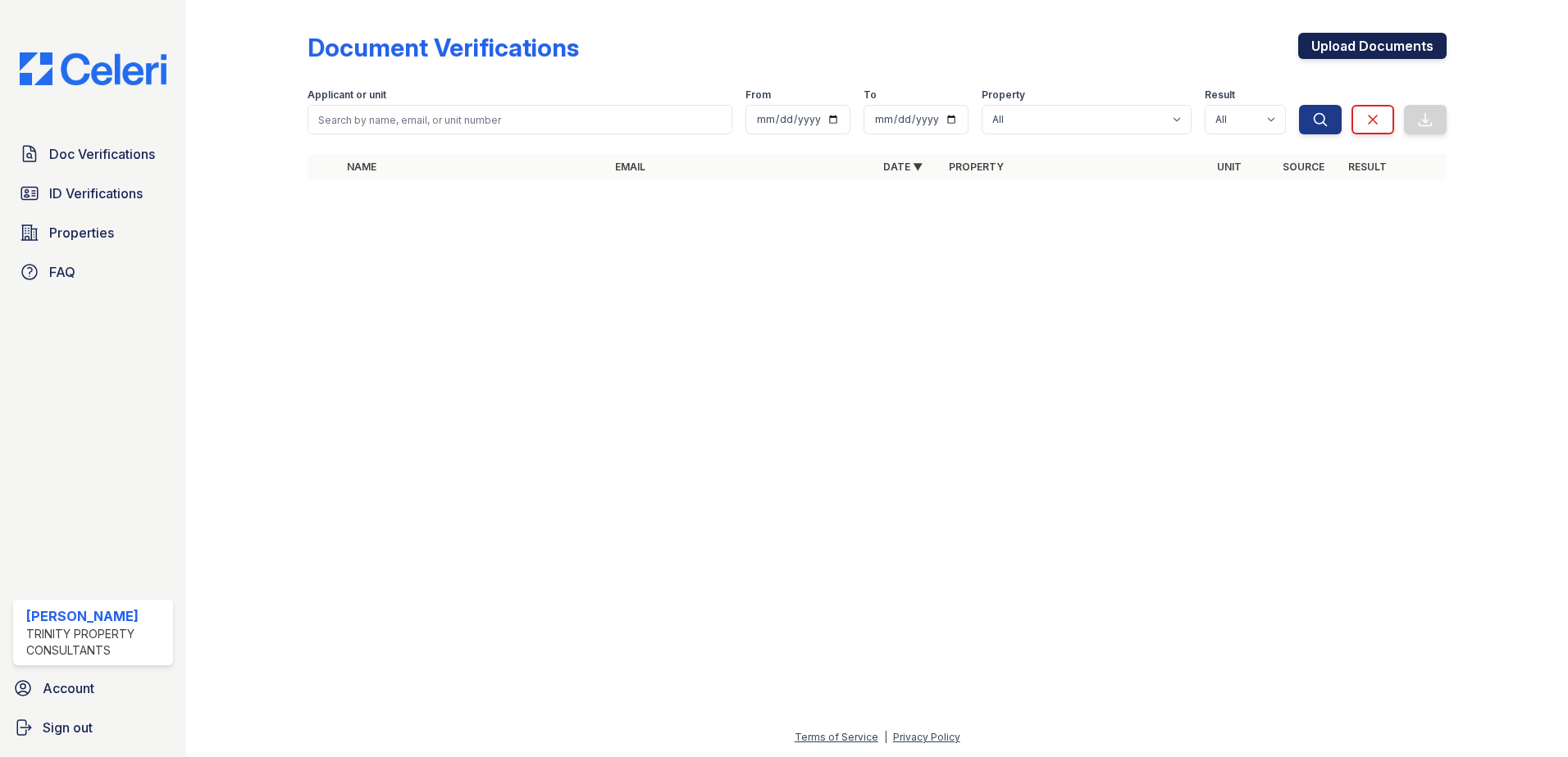
click at [1401, 39] on link "Upload Documents" at bounding box center [1371, 46] width 148 height 26
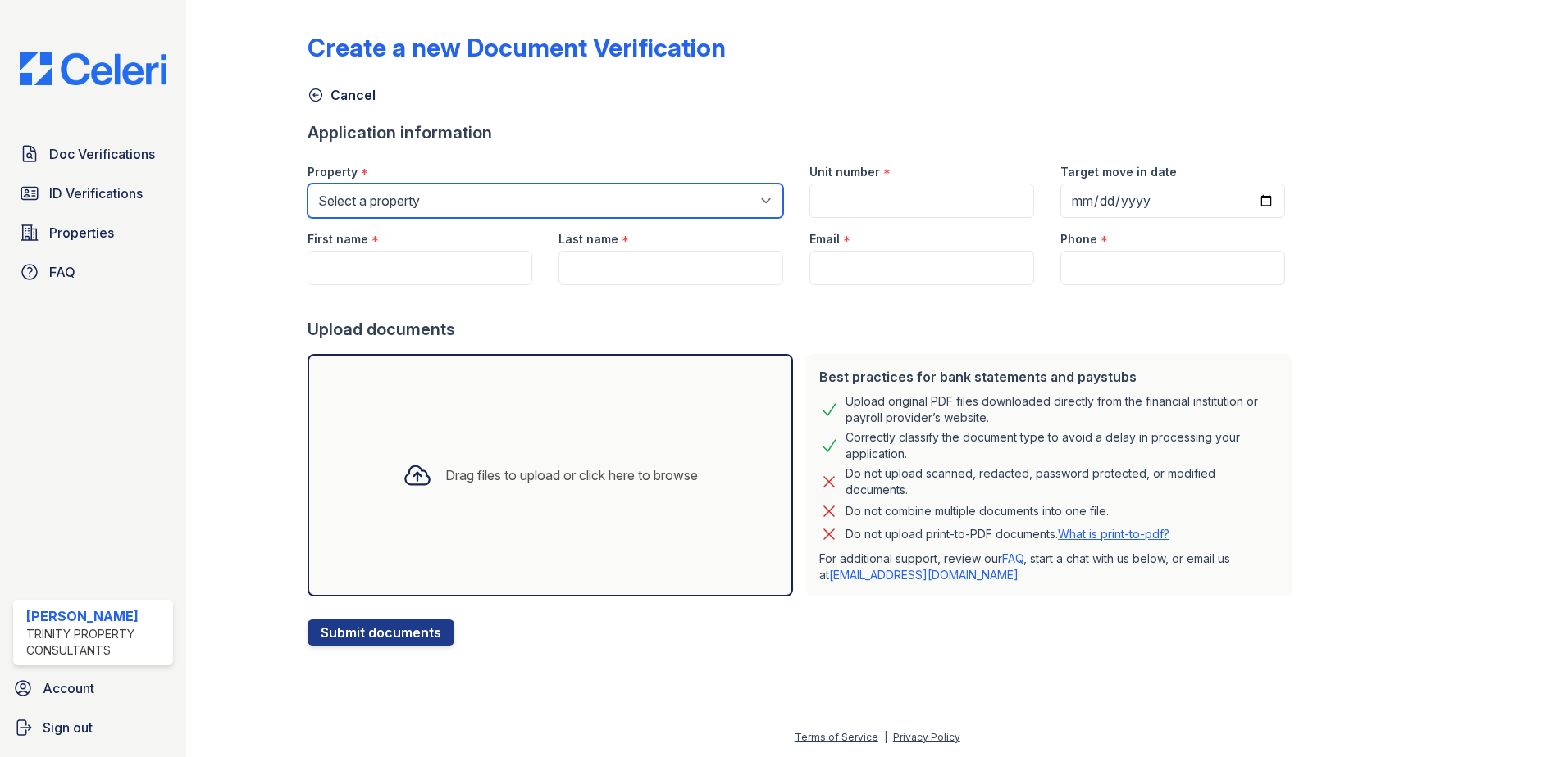
click at [601, 198] on select "Select a property ReNew on Cantrell ReNew Otter Creek" at bounding box center [545, 201] width 475 height 35
click at [536, 206] on select "Select a property ReNew on Cantrell ReNew Otter Creek" at bounding box center [545, 201] width 475 height 35
select select "46"
click at [307, 184] on select "Select a property ReNew on Cantrell ReNew Otter Creek" at bounding box center [545, 201] width 475 height 35
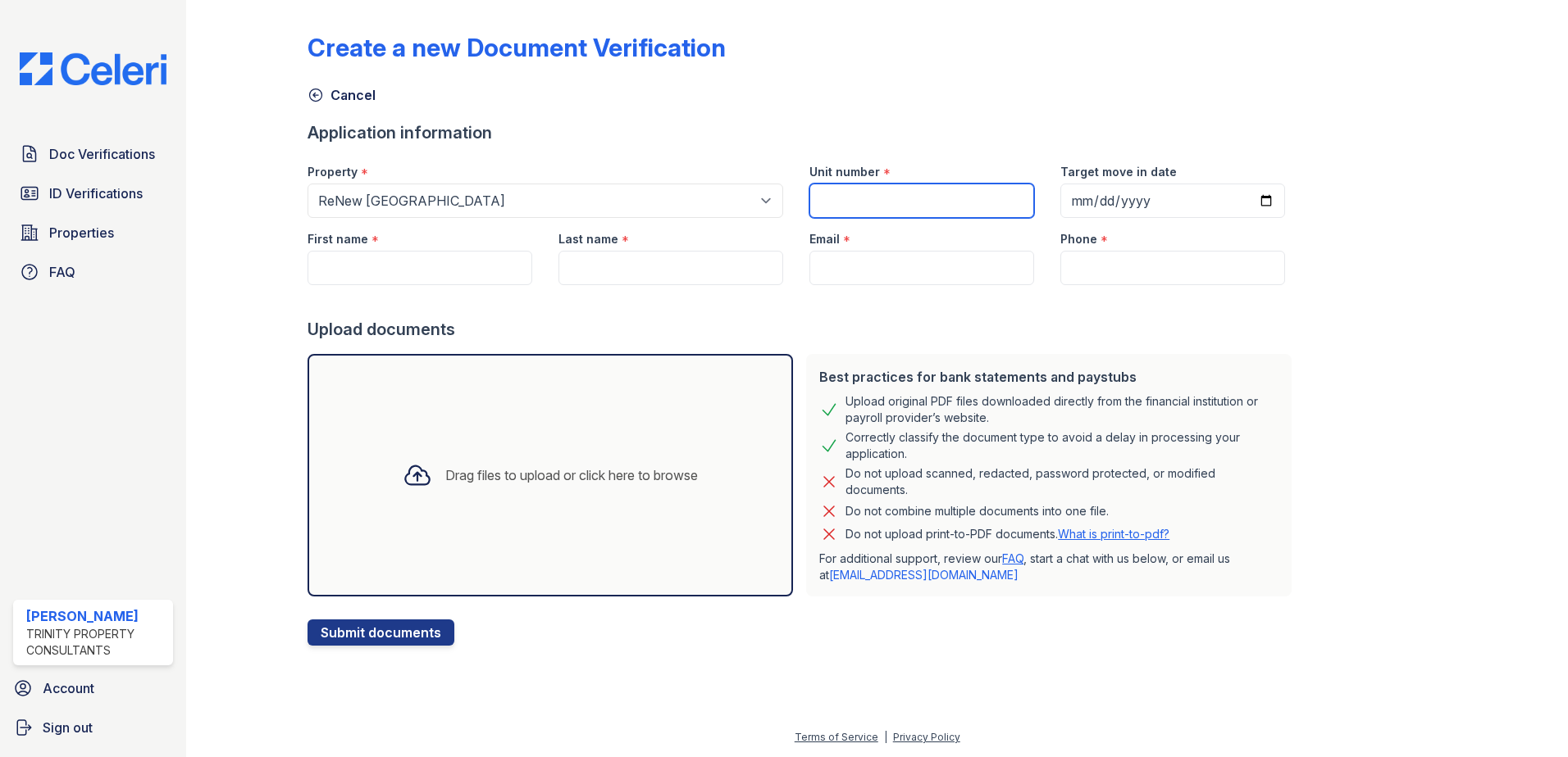
click at [936, 201] on input "Unit number" at bounding box center [921, 201] width 224 height 35
click at [906, 199] on input "Unit number" at bounding box center [921, 201] width 224 height 35
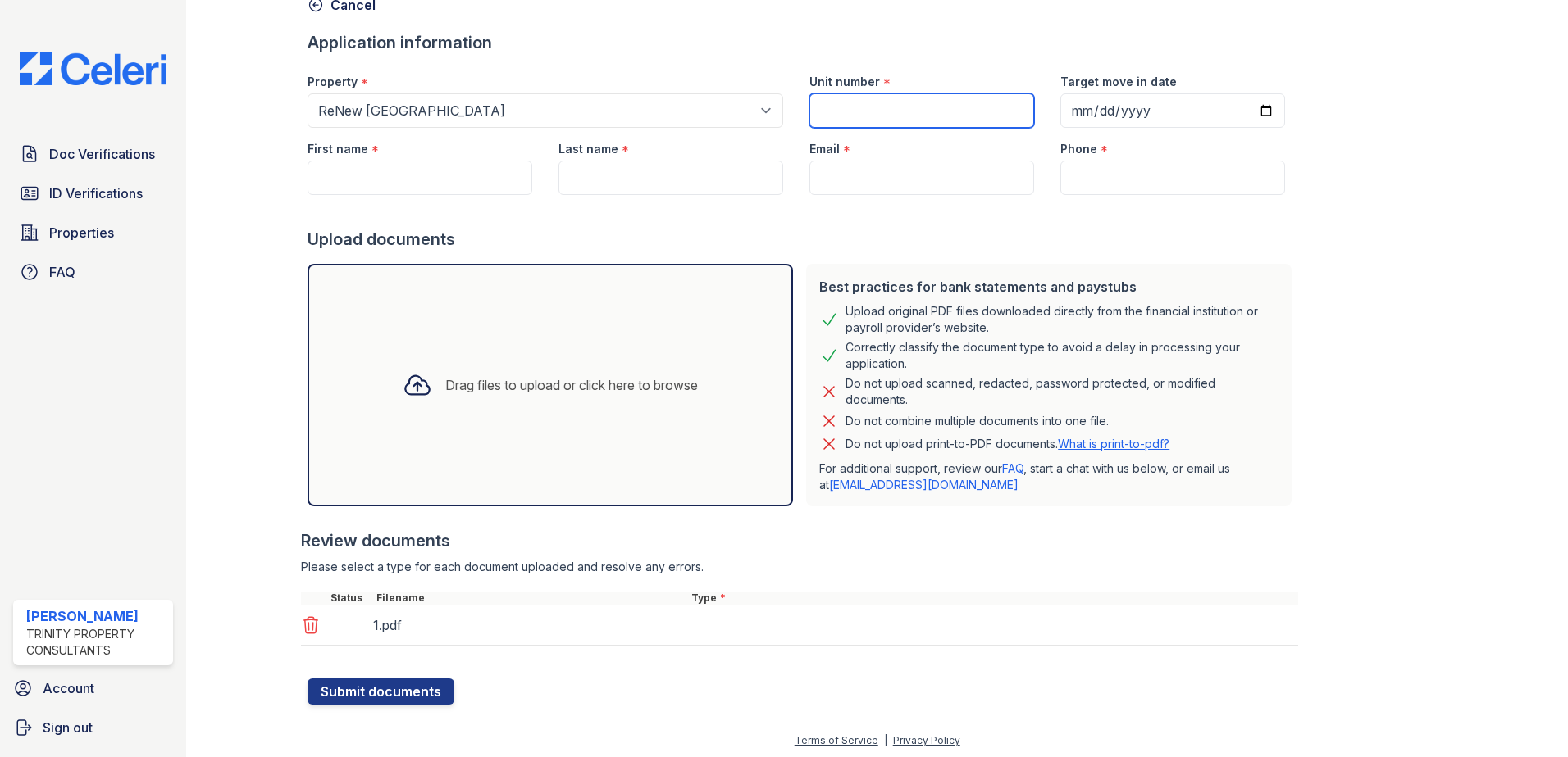
scroll to position [93, 0]
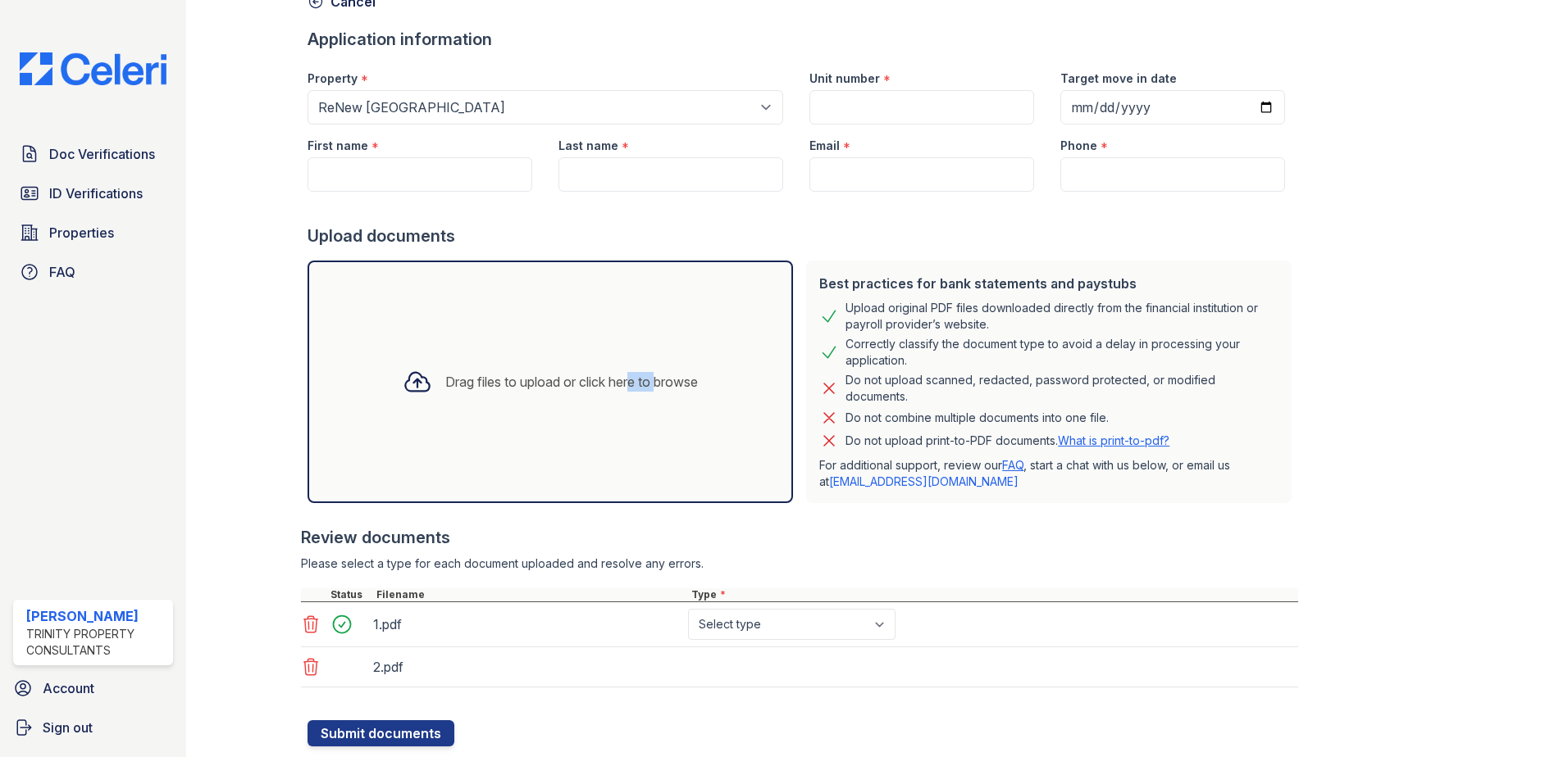
drag, startPoint x: 640, startPoint y: 489, endPoint x: 619, endPoint y: 434, distance: 58.9
click at [619, 434] on div "Drag files to upload or click here to browse" at bounding box center [550, 382] width 486 height 242
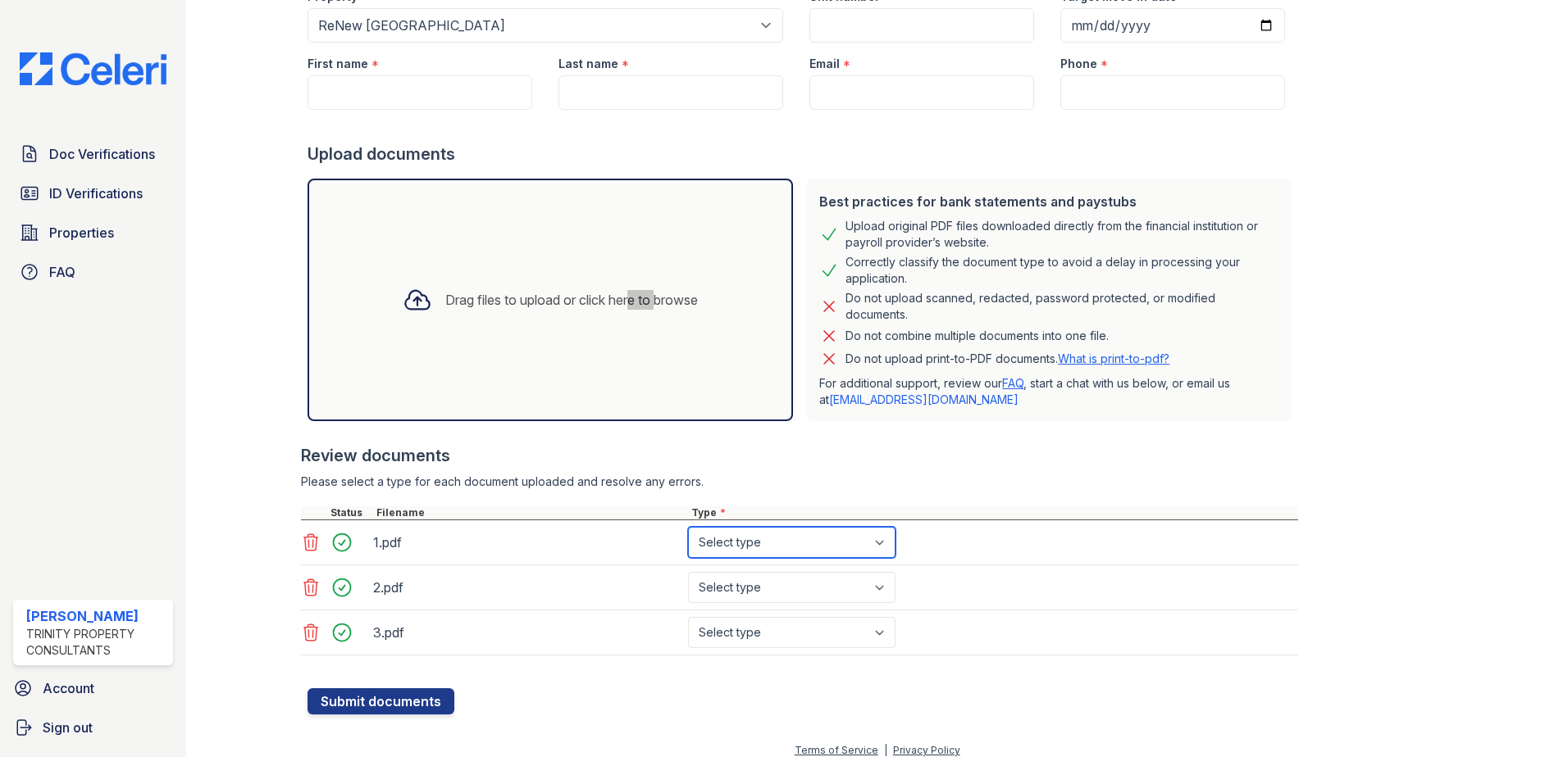
click at [778, 536] on select "Select type Paystub Bank Statement Offer Letter Tax Documents Benefit Award Let…" at bounding box center [792, 542] width 207 height 31
select select "paystub"
click at [688, 527] on select "Select type Paystub Bank Statement Offer Letter Tax Documents Benefit Award Let…" at bounding box center [792, 542] width 207 height 31
click at [751, 581] on select "Select type Paystub Bank Statement Offer Letter Tax Documents Benefit Award Let…" at bounding box center [792, 587] width 207 height 31
select select "paystub"
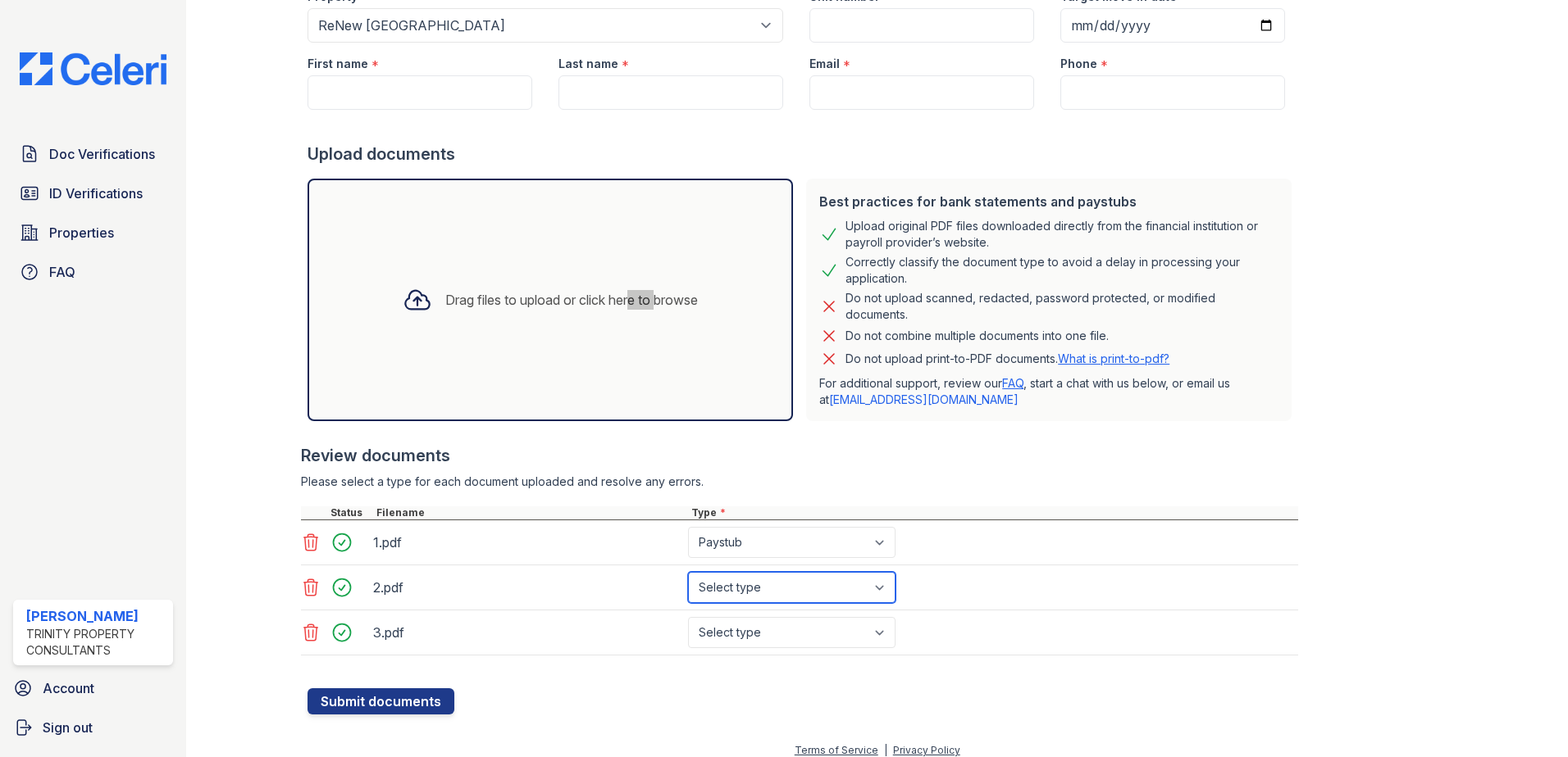
click at [688, 572] on select "Select type Paystub Bank Statement Offer Letter Tax Documents Benefit Award Let…" at bounding box center [792, 587] width 207 height 31
drag, startPoint x: 740, startPoint y: 631, endPoint x: 738, endPoint y: 621, distance: 10.2
click at [740, 631] on select "Select type Paystub Bank Statement Offer Letter Tax Documents Benefit Award Let…" at bounding box center [792, 633] width 207 height 31
select select "paystub"
click at [688, 617] on select "Select type Paystub Bank Statement Offer Letter Tax Documents Benefit Award Let…" at bounding box center [792, 633] width 207 height 31
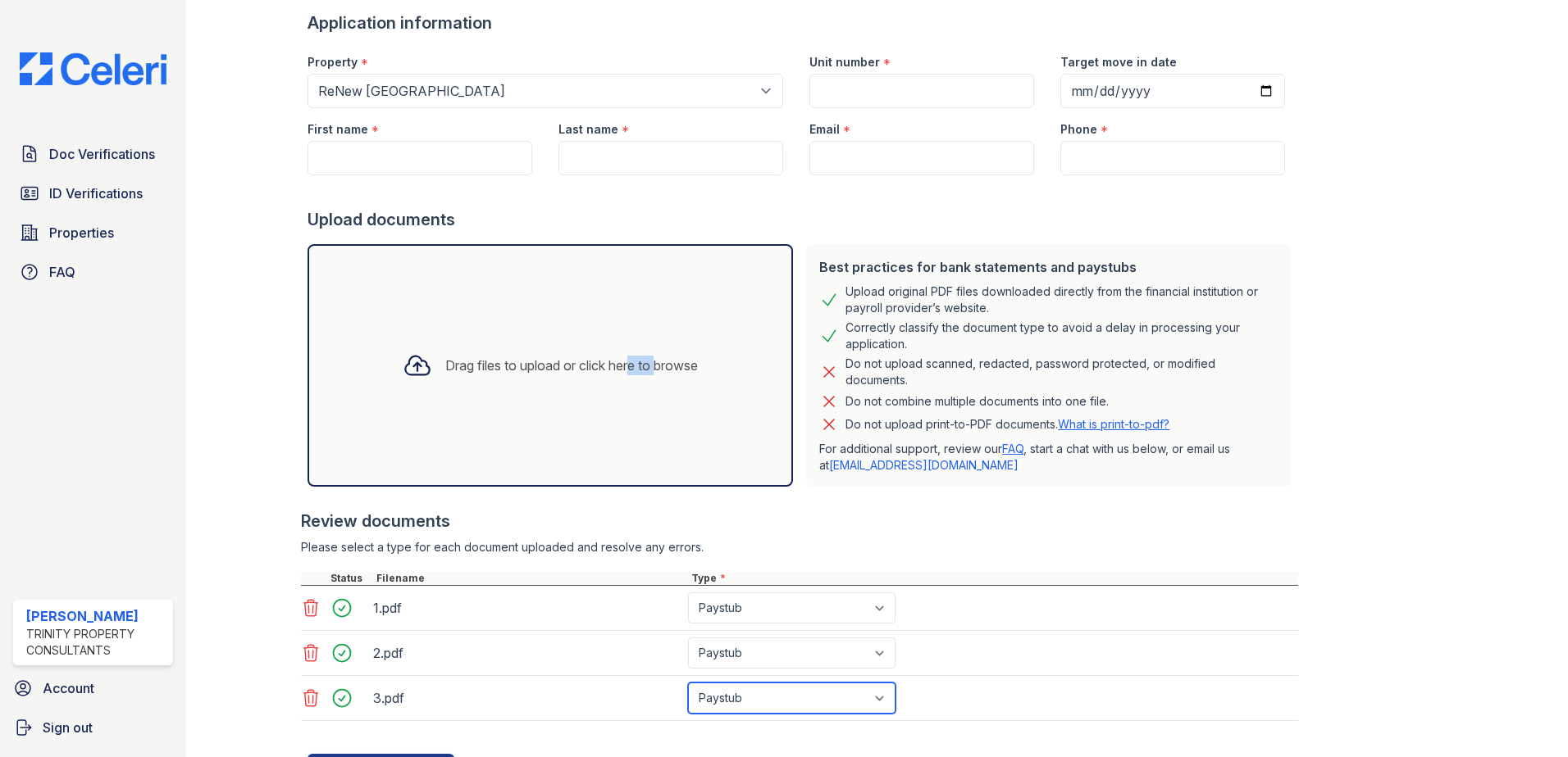
scroll to position [0, 0]
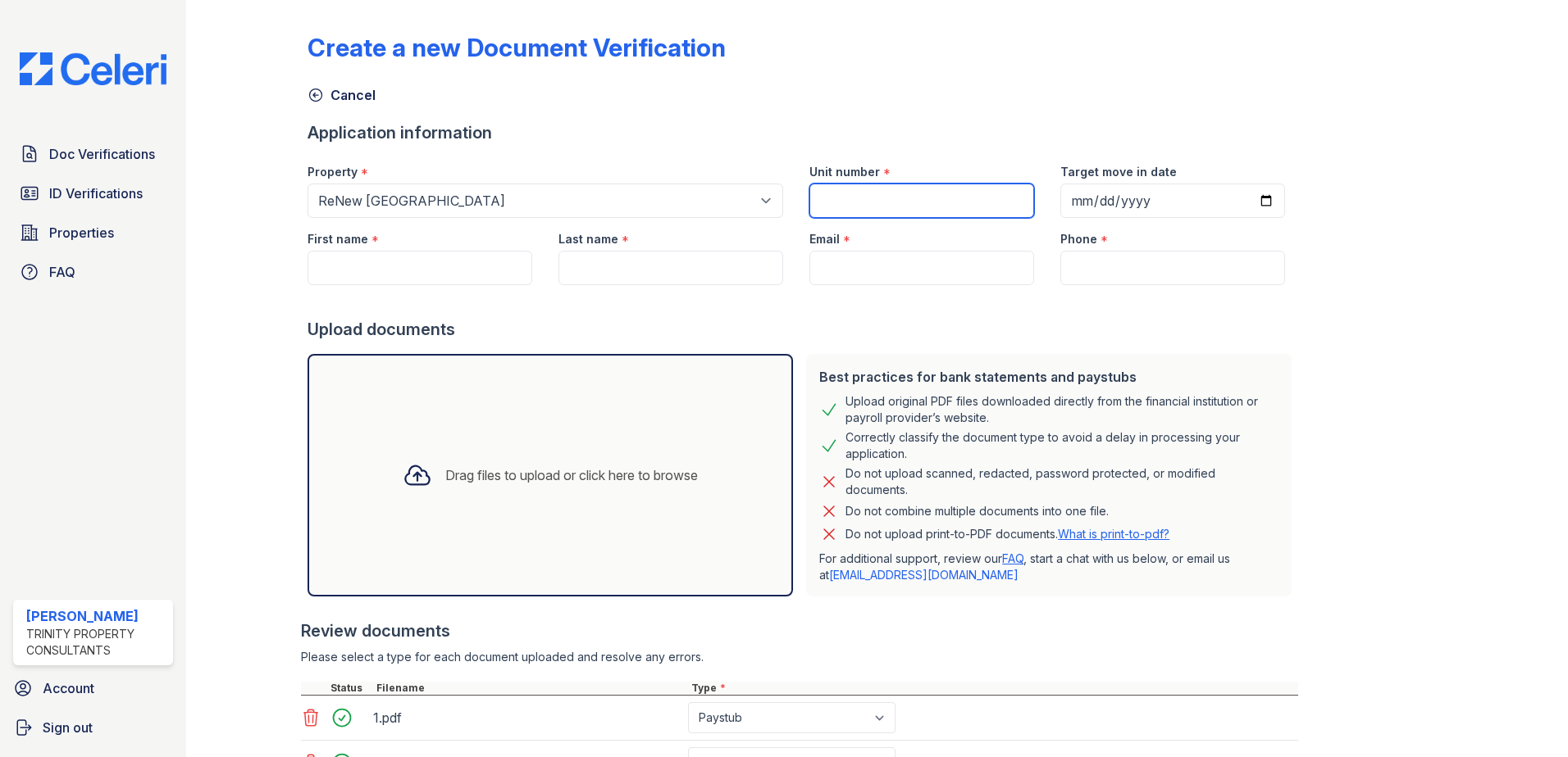
click at [941, 198] on input "Unit number" at bounding box center [921, 201] width 224 height 35
click at [1010, 210] on input "Unit number" at bounding box center [921, 201] width 224 height 35
type input "12-22"
type input "2025-10-03"
type input "Keith"
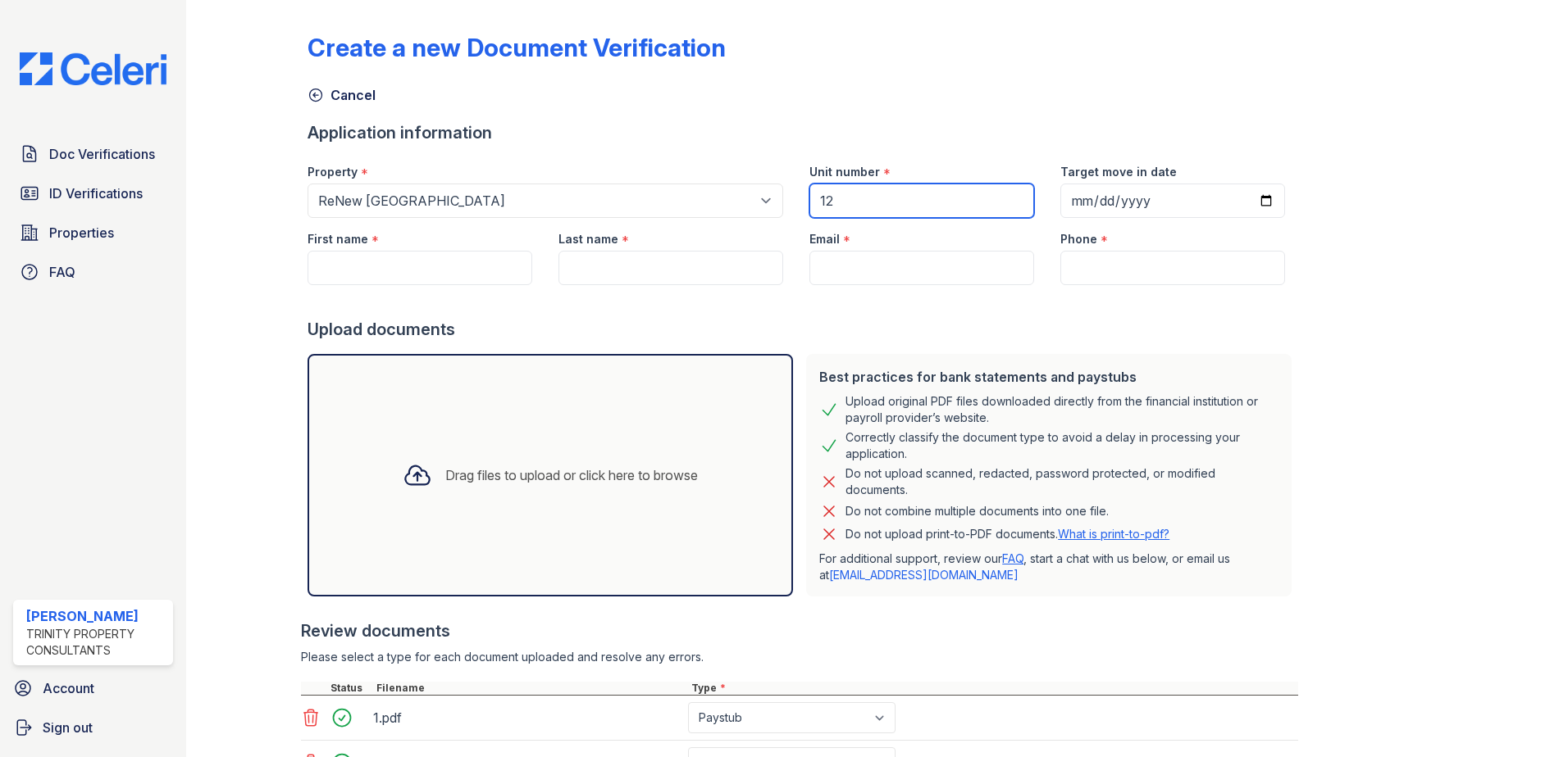
type input "Whitehead"
type input "kenadieaspencer54@gmail.com"
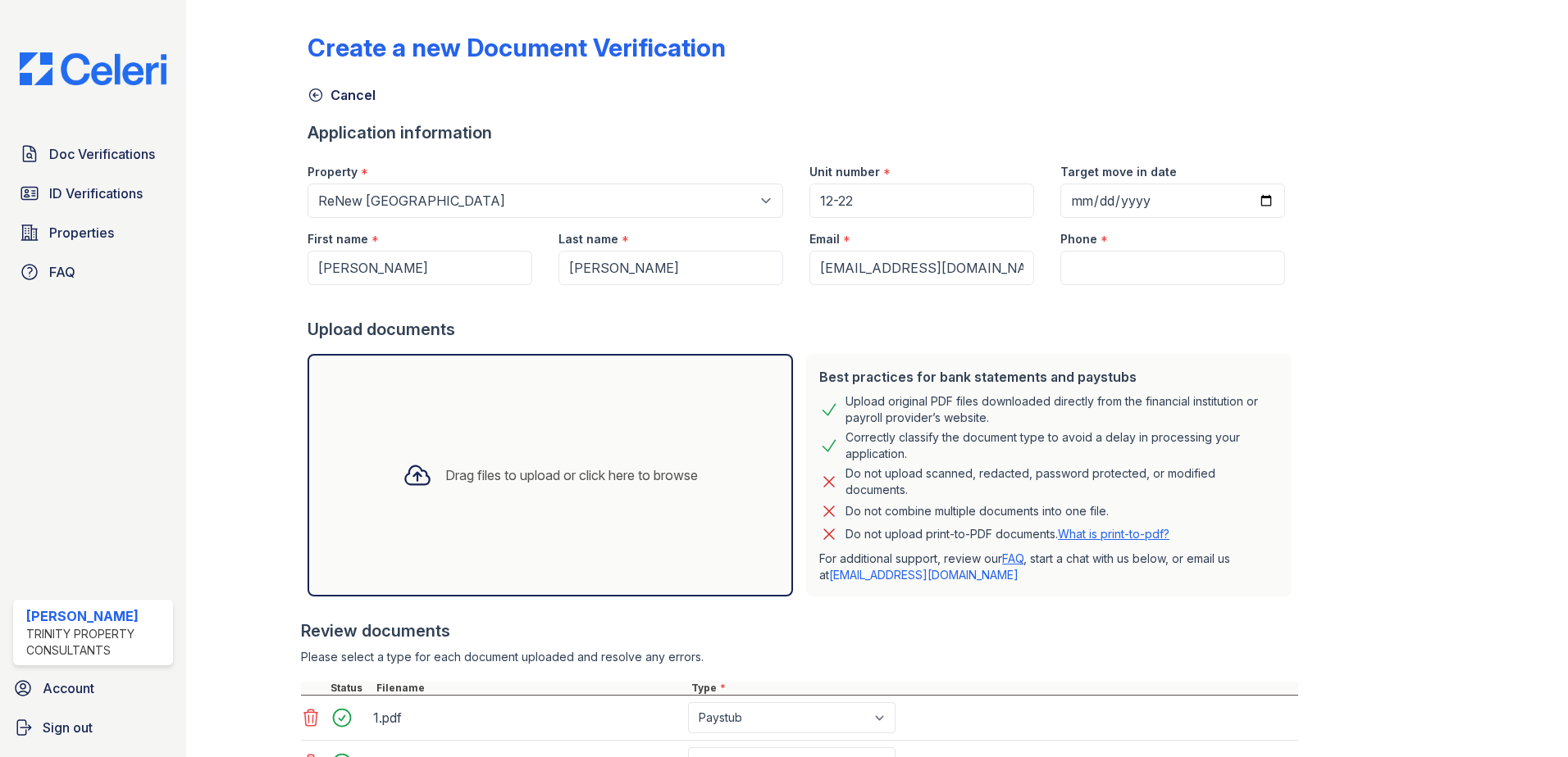
type input "8702242664"
click at [1296, 339] on div "Create a new Document Verification Cancel Application information Property * Se…" at bounding box center [877, 448] width 1139 height 883
click at [387, 259] on input "Keith" at bounding box center [420, 268] width 224 height 35
type input "Keithdrick"
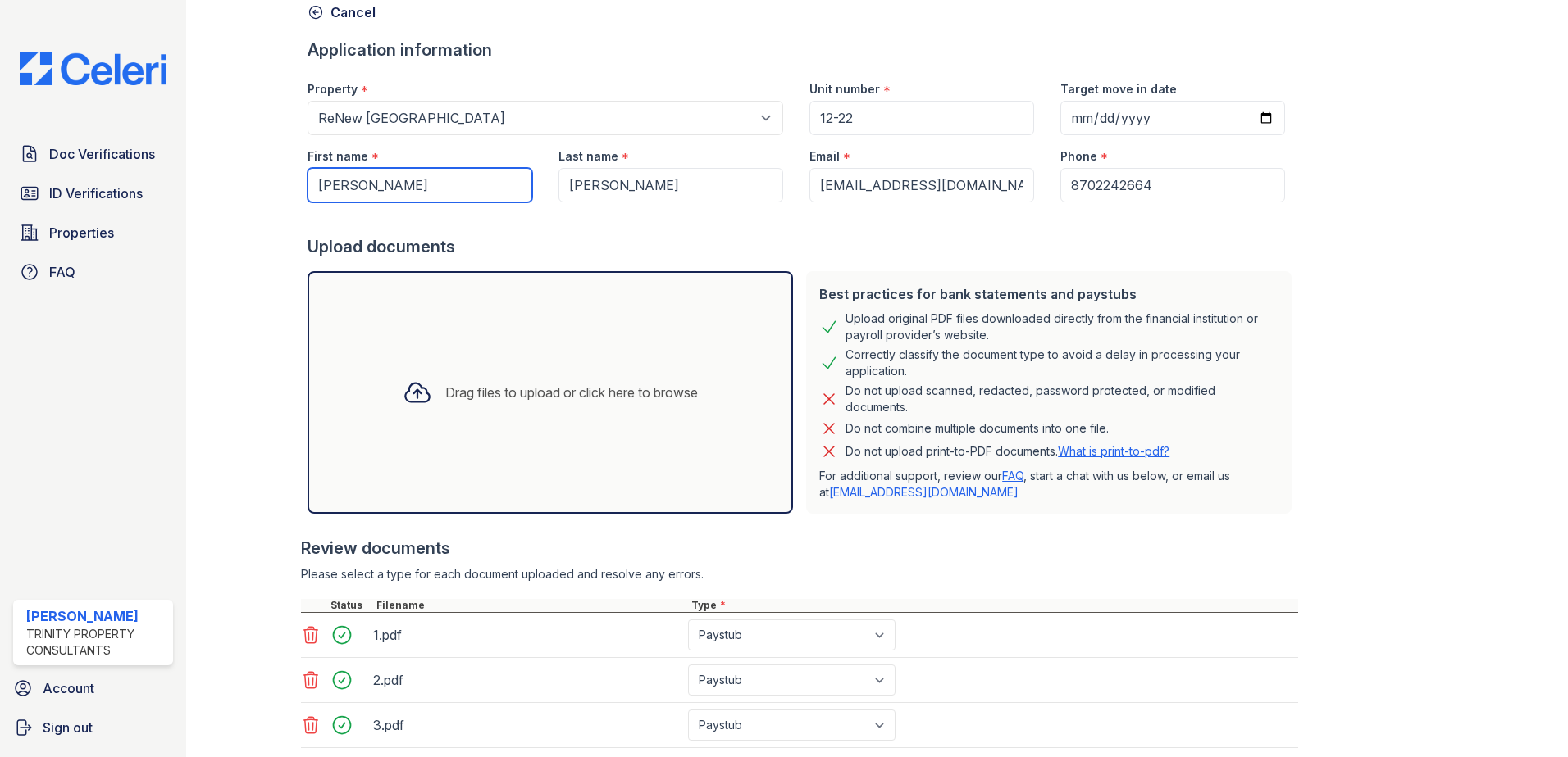
scroll to position [229, 0]
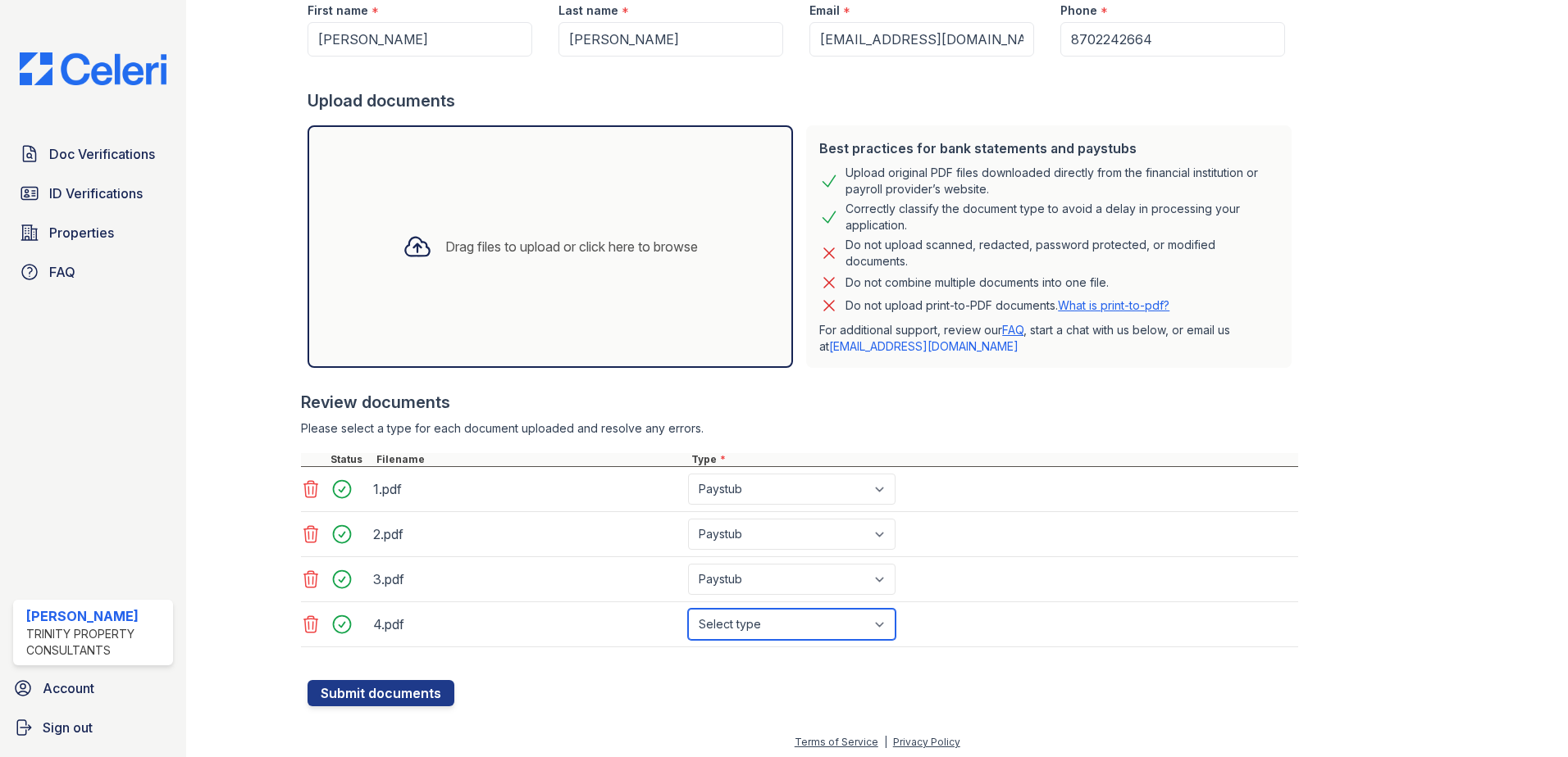
click at [833, 614] on select "Select type Paystub Bank Statement Offer Letter Tax Documents Benefit Award Let…" at bounding box center [792, 624] width 207 height 31
select select "paystub"
click at [688, 609] on select "Select type Paystub Bank Statement Offer Letter Tax Documents Benefit Award Let…" at bounding box center [792, 624] width 207 height 31
click at [379, 688] on button "Submit documents" at bounding box center [381, 694] width 147 height 26
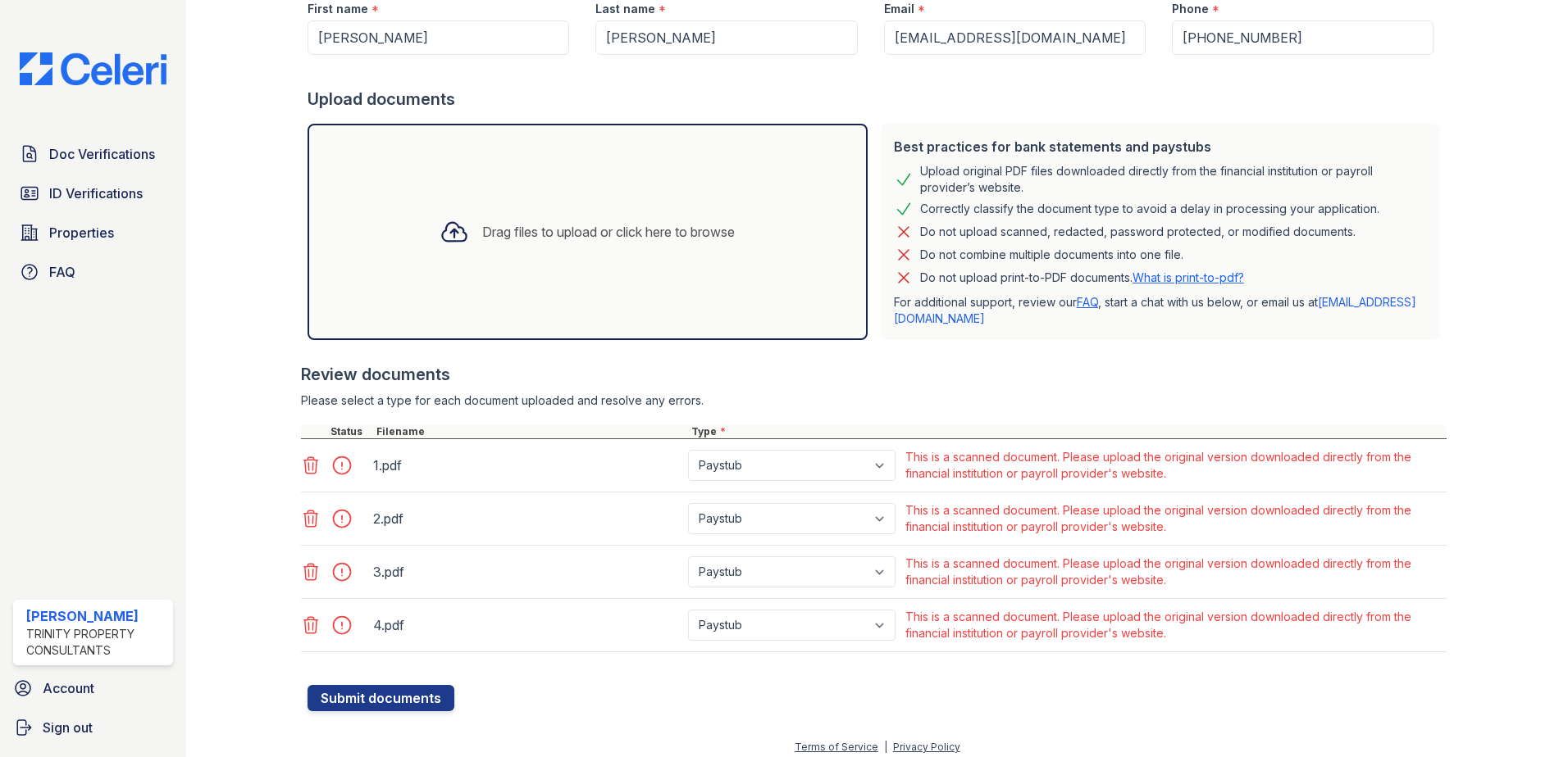
scroll to position [286, 0]
